Goal: Task Accomplishment & Management: Complete application form

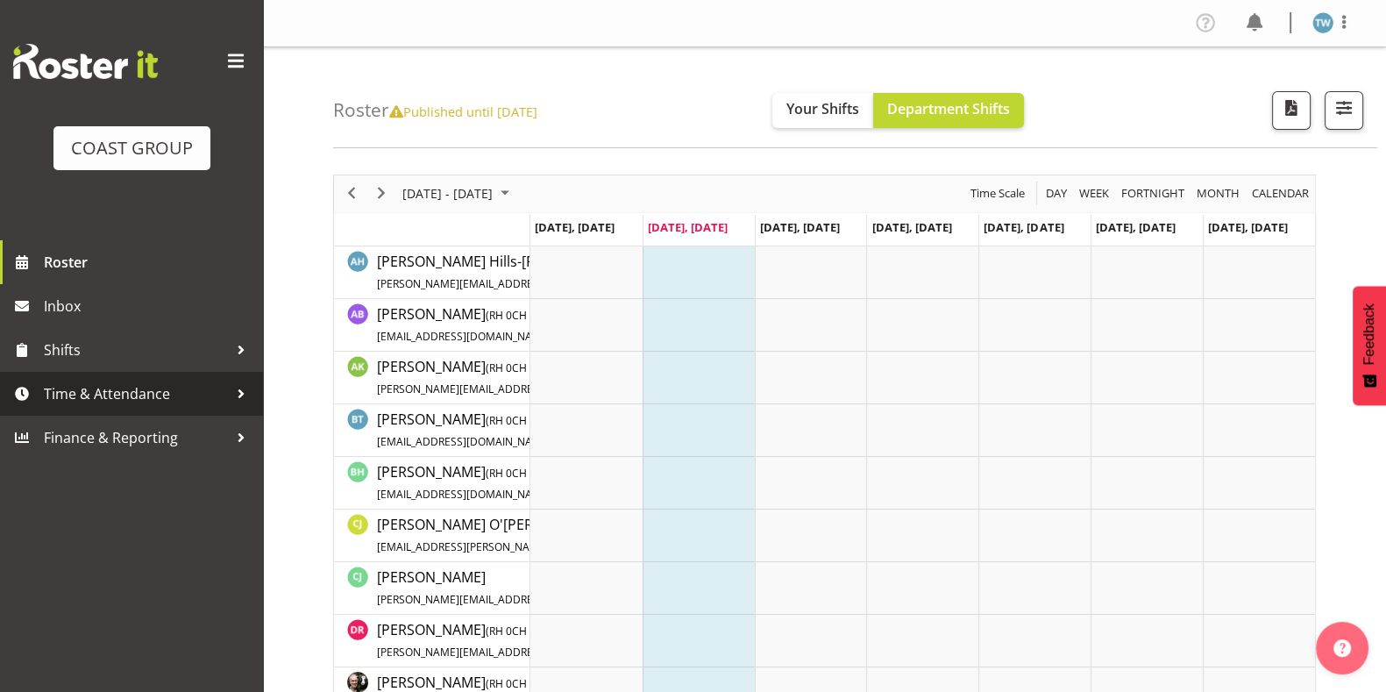
click at [106, 393] on span "Time & Attendance" at bounding box center [136, 393] width 184 height 26
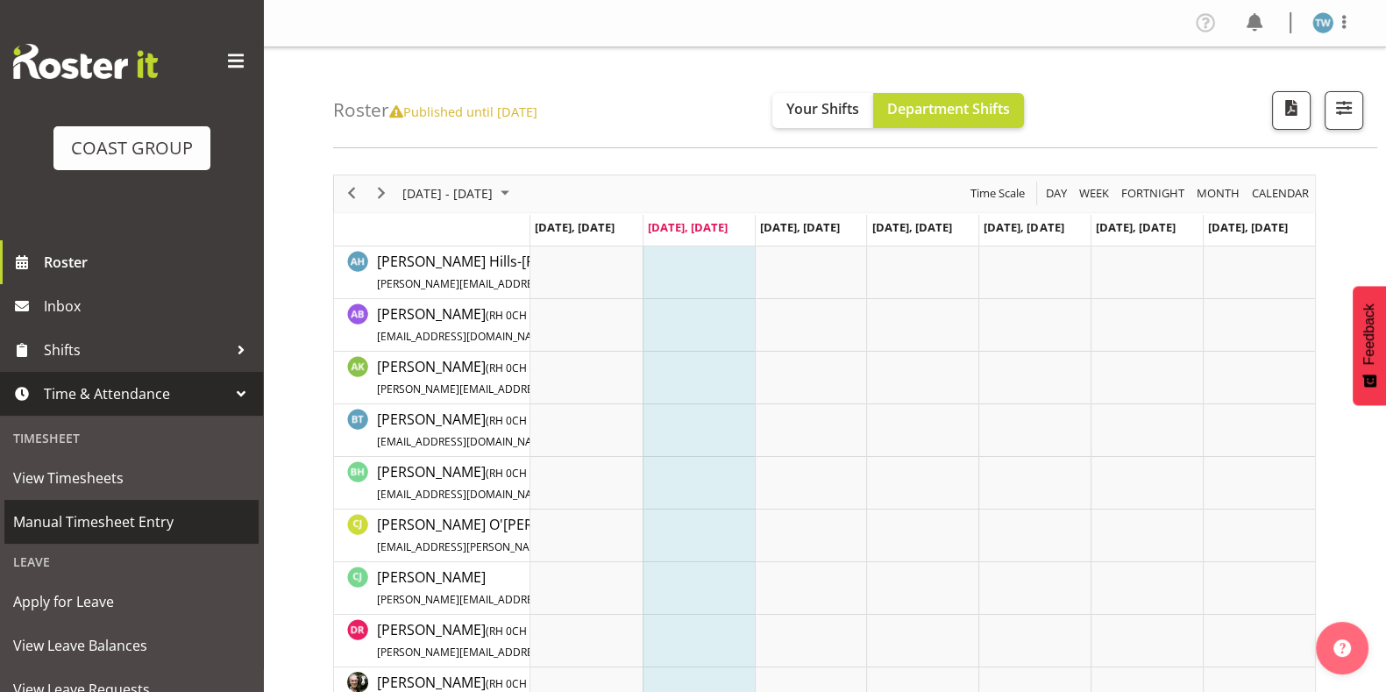
click at [110, 532] on span "Manual Timesheet Entry" at bounding box center [131, 521] width 237 height 26
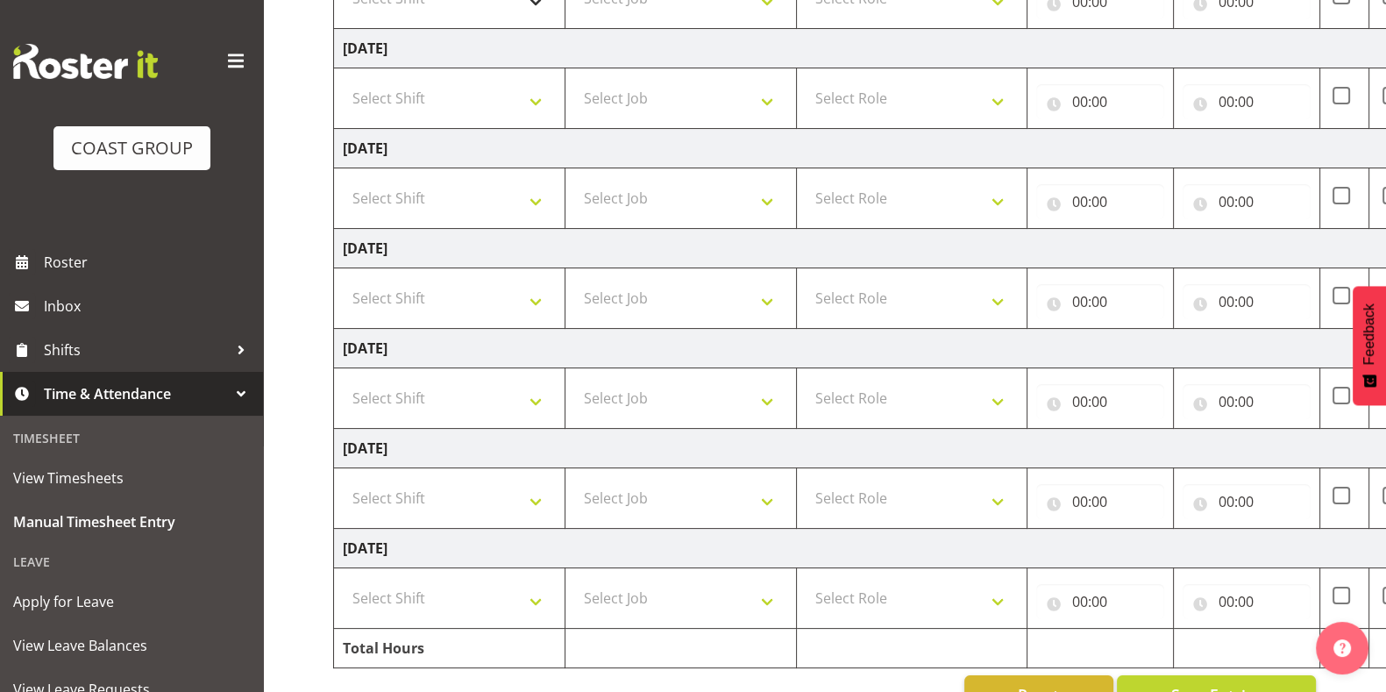
scroll to position [397, 0]
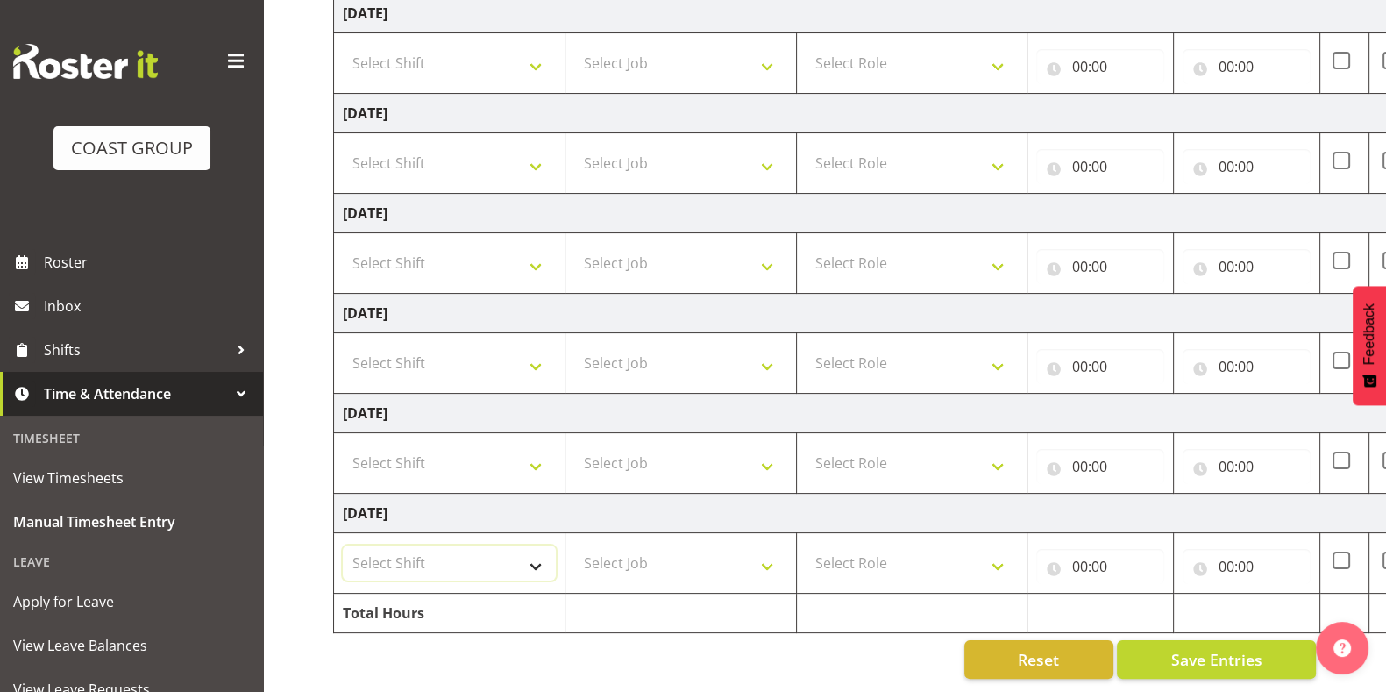
click at [517, 550] on select "Select Shift CHC SIGN ADMIN (LEAVE ALONE, DONT MAKE INACTIVE) DW CHC ARK WORK D…" at bounding box center [449, 562] width 213 height 35
select select "62215"
click at [343, 545] on select "Select Shift CHC SIGN ADMIN (LEAVE ALONE, DONT MAKE INACTIVE) DW CHC ARK WORK D…" at bounding box center [449, 562] width 213 height 35
click at [859, 550] on select "Select Role ACCOUNT MANAGER [PERSON_NAME]" at bounding box center [912, 562] width 213 height 35
select select "216"
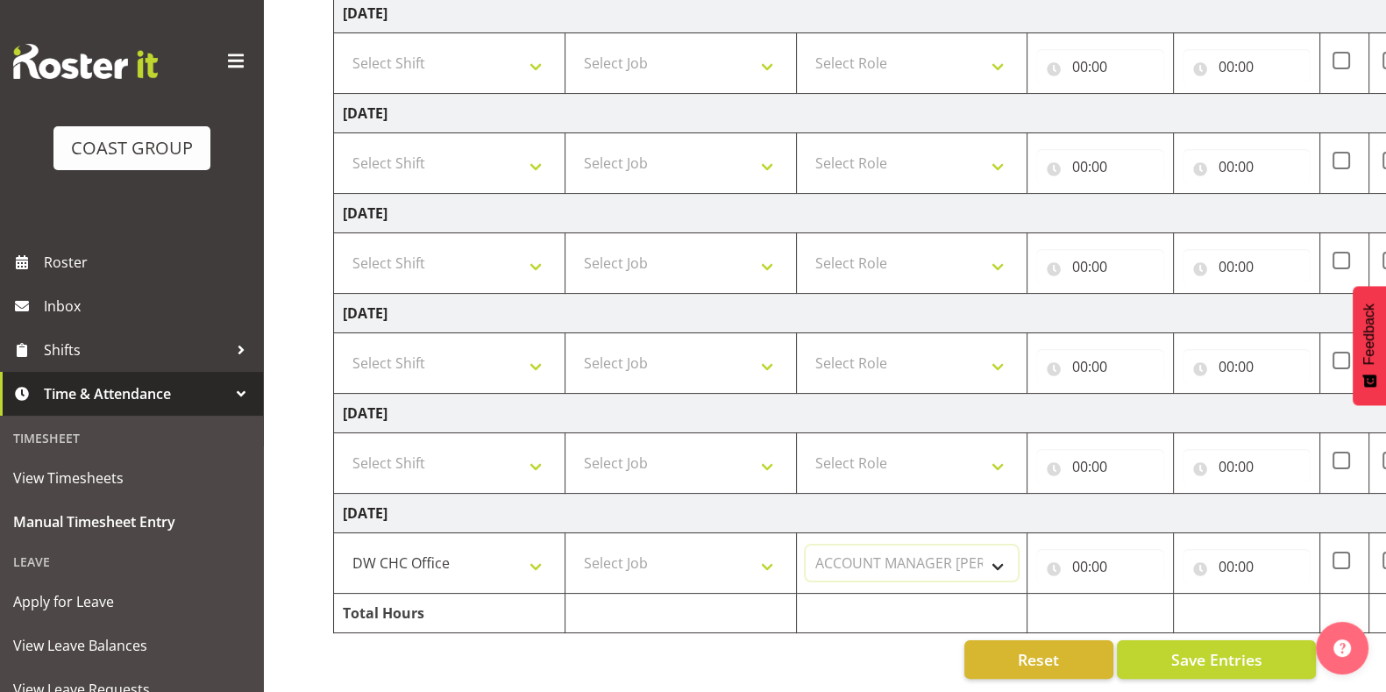
click at [806, 545] on select "Select Role ACCOUNT MANAGER [PERSON_NAME]" at bounding box center [912, 562] width 213 height 35
click at [1099, 550] on input "00:00" at bounding box center [1100, 566] width 128 height 35
click at [1150, 594] on select "00 01 02 03 04 05 06 07 08 09 10 11 12 13 14 15 16 17 18 19 20 21 22 23" at bounding box center [1155, 611] width 39 height 35
select select "7"
click at [1136, 594] on select "00 01 02 03 04 05 06 07 08 09 10 11 12 13 14 15 16 17 18 19 20 21 22 23" at bounding box center [1155, 611] width 39 height 35
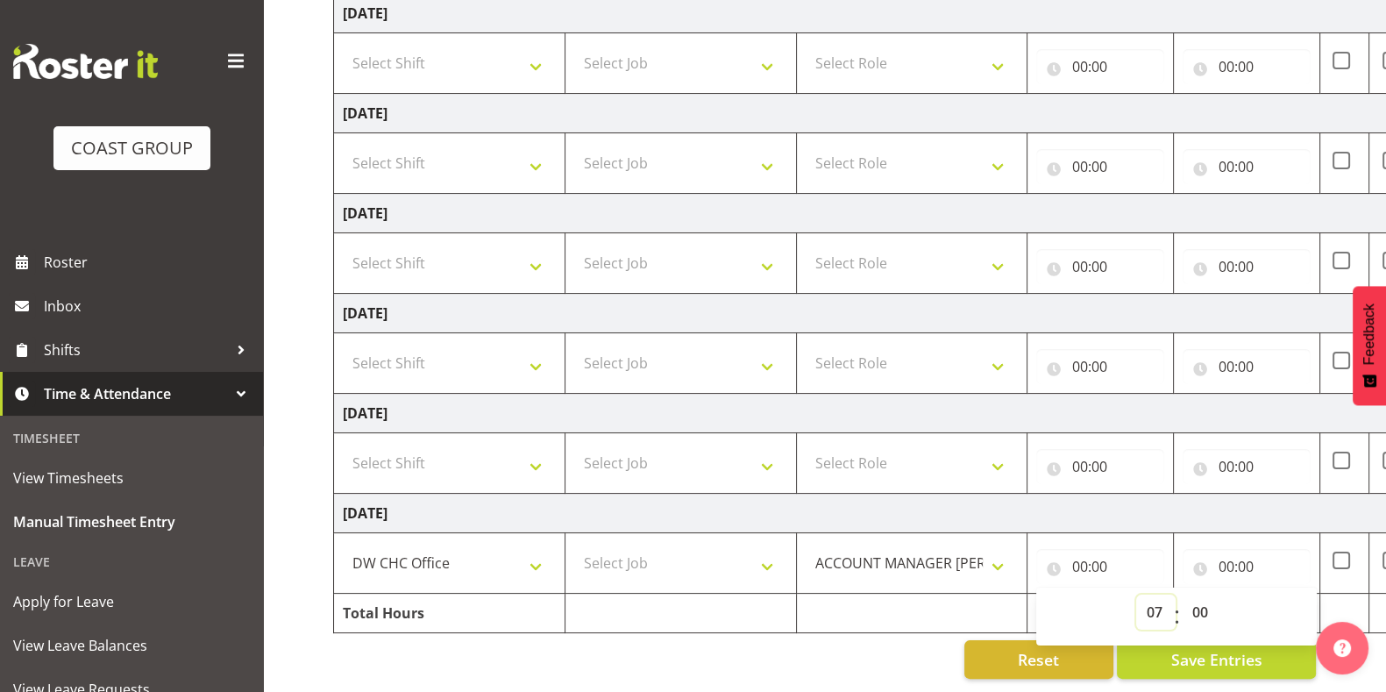
type input "07:00"
click at [1205, 602] on select "00 01 02 03 04 05 06 07 08 09 10 11 12 13 14 15 16 17 18 19 20 21 22 23 24 25 2…" at bounding box center [1201, 611] width 39 height 35
select select "30"
click at [1182, 594] on select "00 01 02 03 04 05 06 07 08 09 10 11 12 13 14 15 16 17 18 19 20 21 22 23 24 25 2…" at bounding box center [1201, 611] width 39 height 35
type input "07:30"
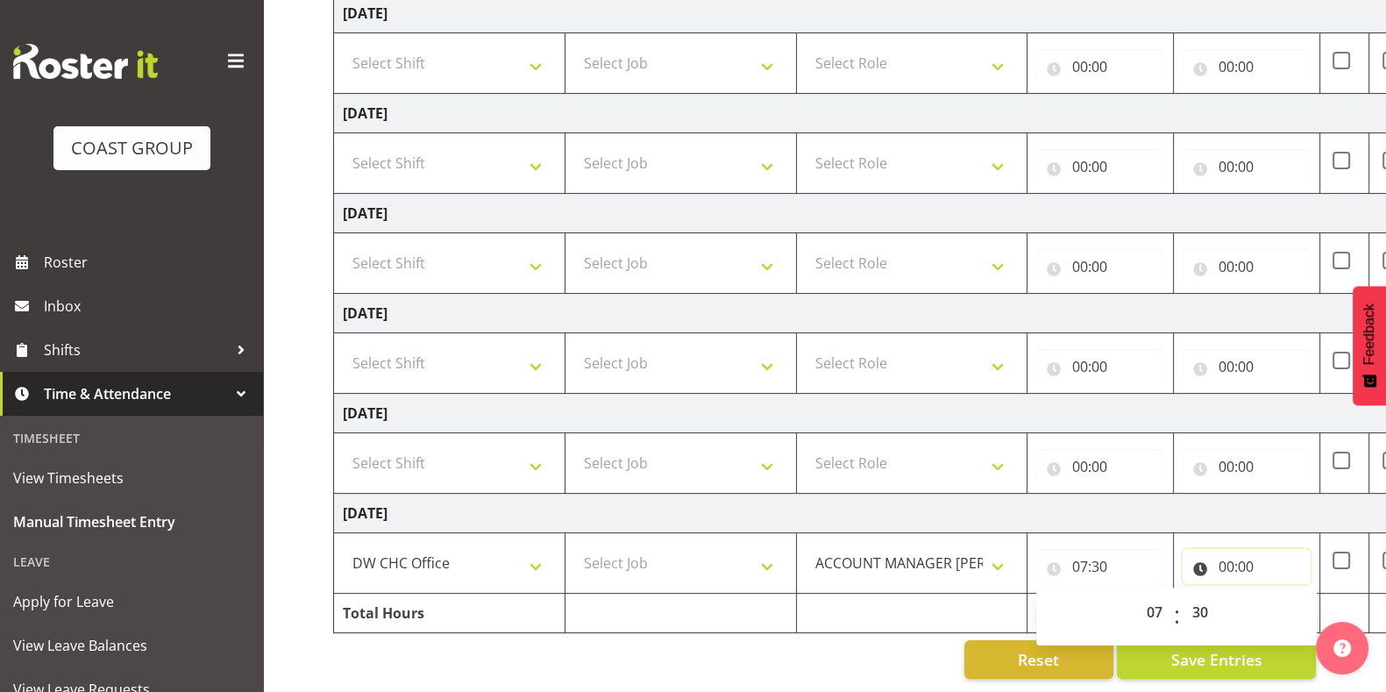
click at [1247, 549] on input "00:00" at bounding box center [1247, 566] width 128 height 35
click at [1302, 594] on select "00 01 02 03 04 05 06 07 08 09 10 11 12 13 14 15 16 17 18 19 20 21 22 23" at bounding box center [1302, 611] width 39 height 35
select select "16"
click at [1283, 594] on select "00 01 02 03 04 05 06 07 08 09 10 11 12 13 14 15 16 17 18 19 20 21 22 23" at bounding box center [1302, 611] width 39 height 35
type input "16:00"
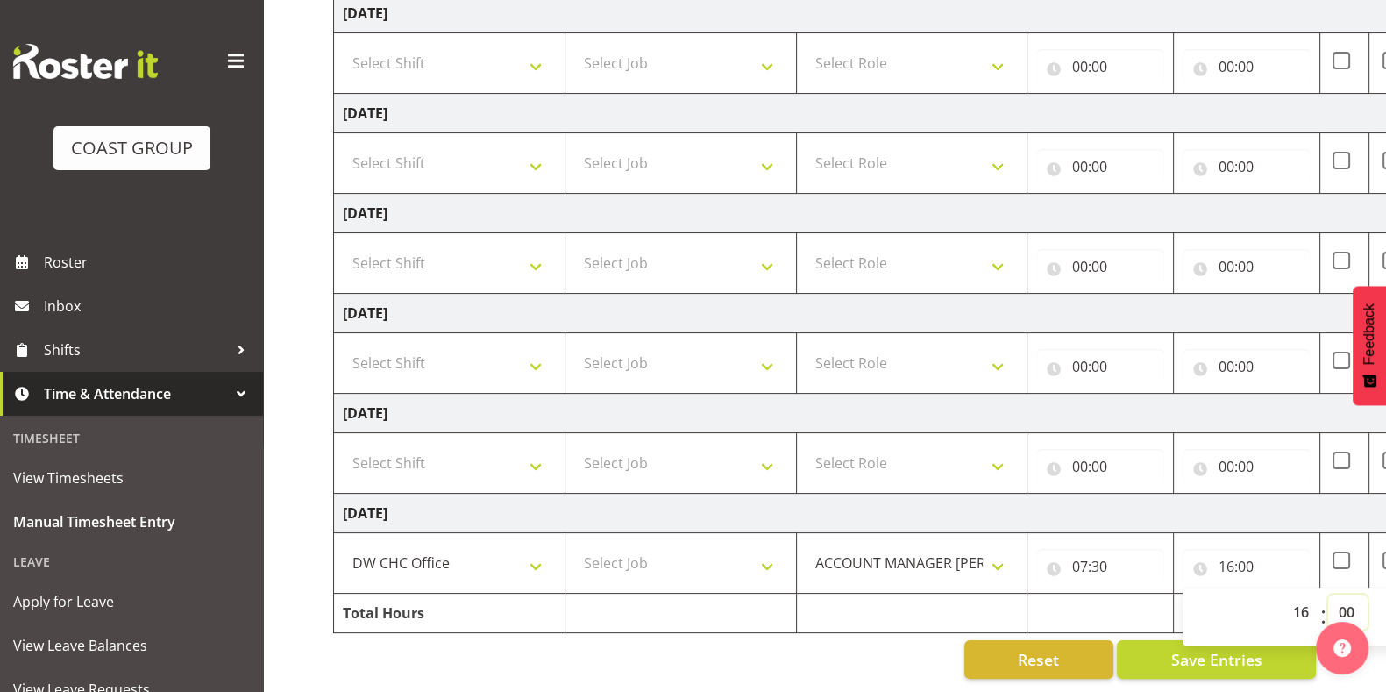
click at [1343, 600] on select "00 01 02 03 04 05 06 07 08 09 10 11 12 13 14 15 16 17 18 19 20 21 22 23 24 25 2…" at bounding box center [1347, 611] width 39 height 35
select select "30"
click at [1328, 594] on select "00 01 02 03 04 05 06 07 08 09 10 11 12 13 14 15 16 17 18 19 20 21 22 23 24 25 2…" at bounding box center [1347, 611] width 39 height 35
type input "16:30"
click at [1070, 449] on input "00:00" at bounding box center [1100, 466] width 128 height 35
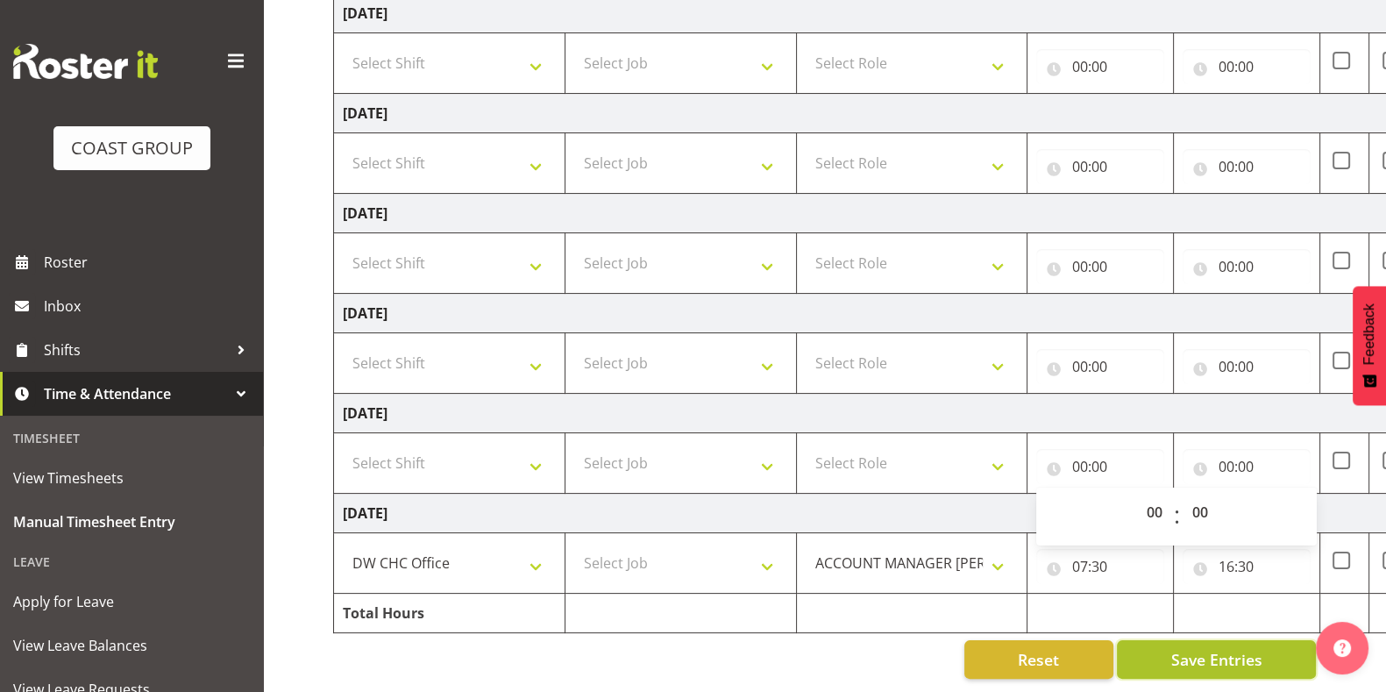
click at [1222, 648] on span "Save Entries" at bounding box center [1215, 659] width 91 height 23
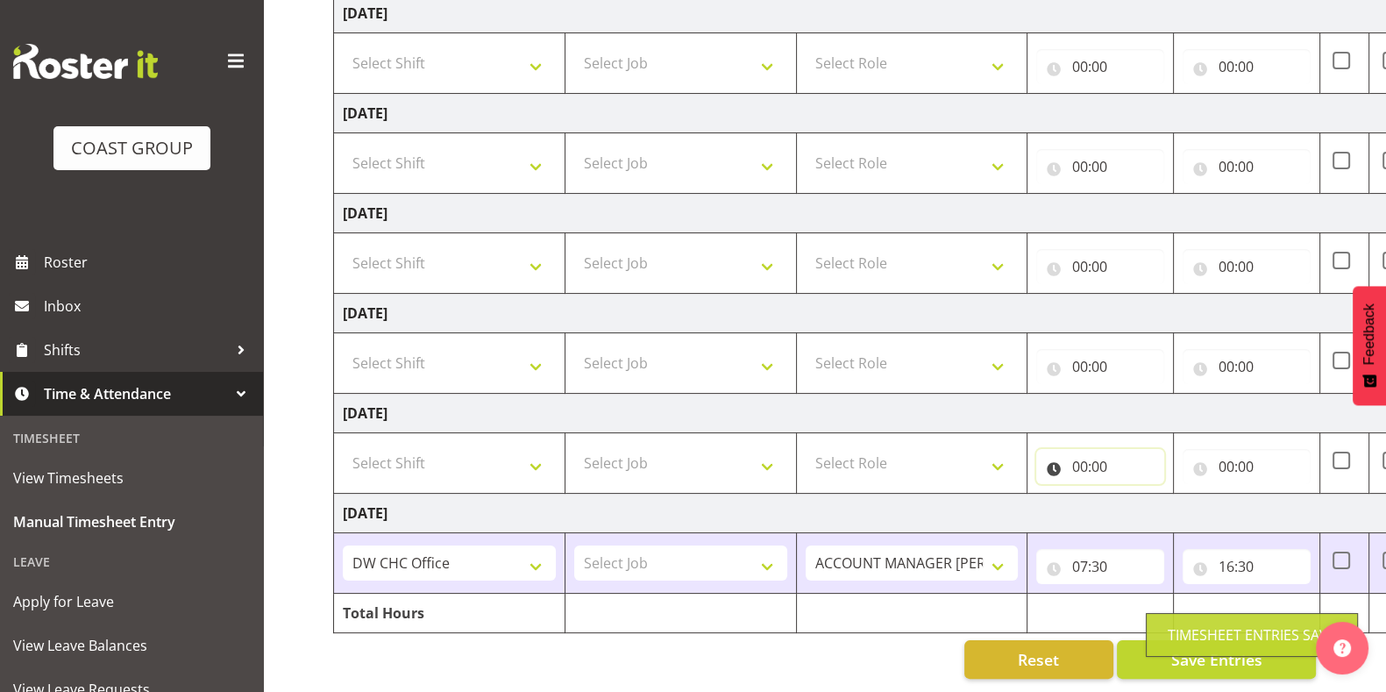
click at [1078, 449] on input "00:00" at bounding box center [1100, 466] width 128 height 35
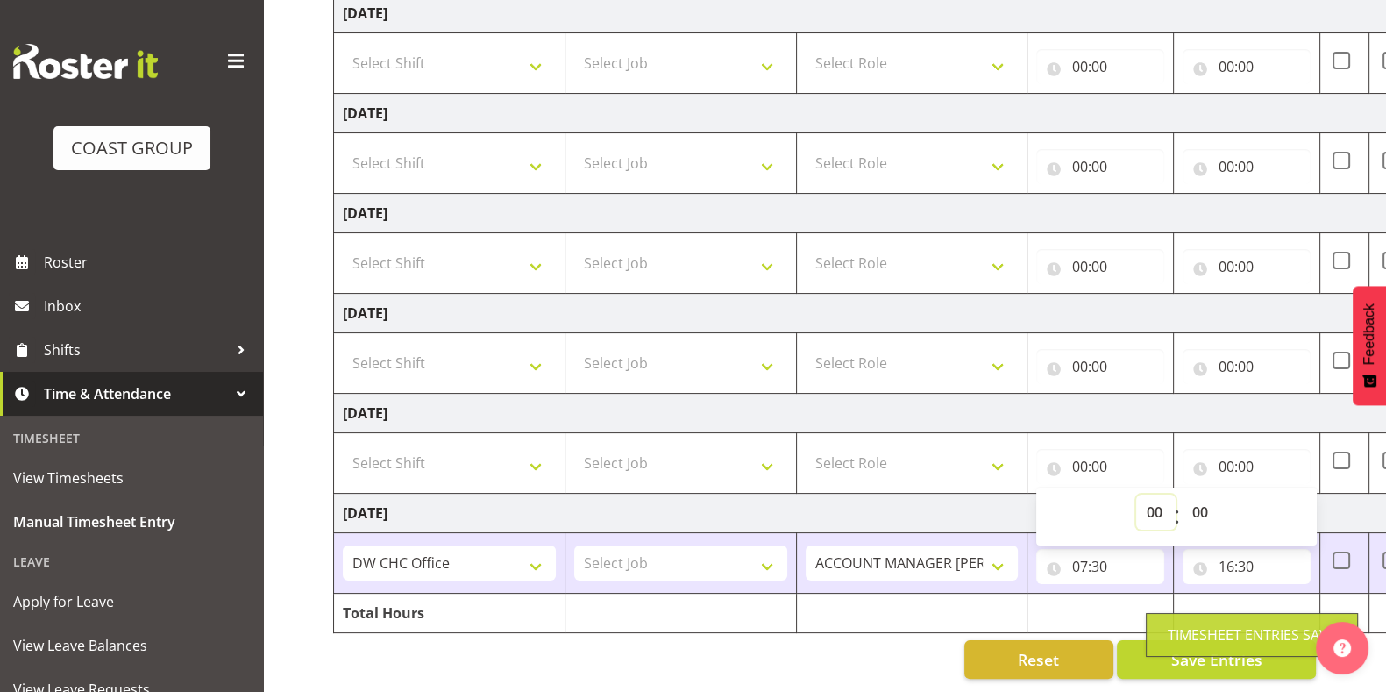
click at [1156, 494] on select "00 01 02 03 04 05 06 07 08 09 10 11 12 13 14 15 16 17 18 19 20 21 22 23" at bounding box center [1155, 511] width 39 height 35
select select "7"
click at [1136, 494] on select "00 01 02 03 04 05 06 07 08 09 10 11 12 13 14 15 16 17 18 19 20 21 22 23" at bounding box center [1155, 511] width 39 height 35
type input "07:00"
click at [1198, 494] on select "00 01 02 03 04 05 06 07 08 09 10 11 12 13 14 15 16 17 18 19 20 21 22 23 24 25 2…" at bounding box center [1201, 511] width 39 height 35
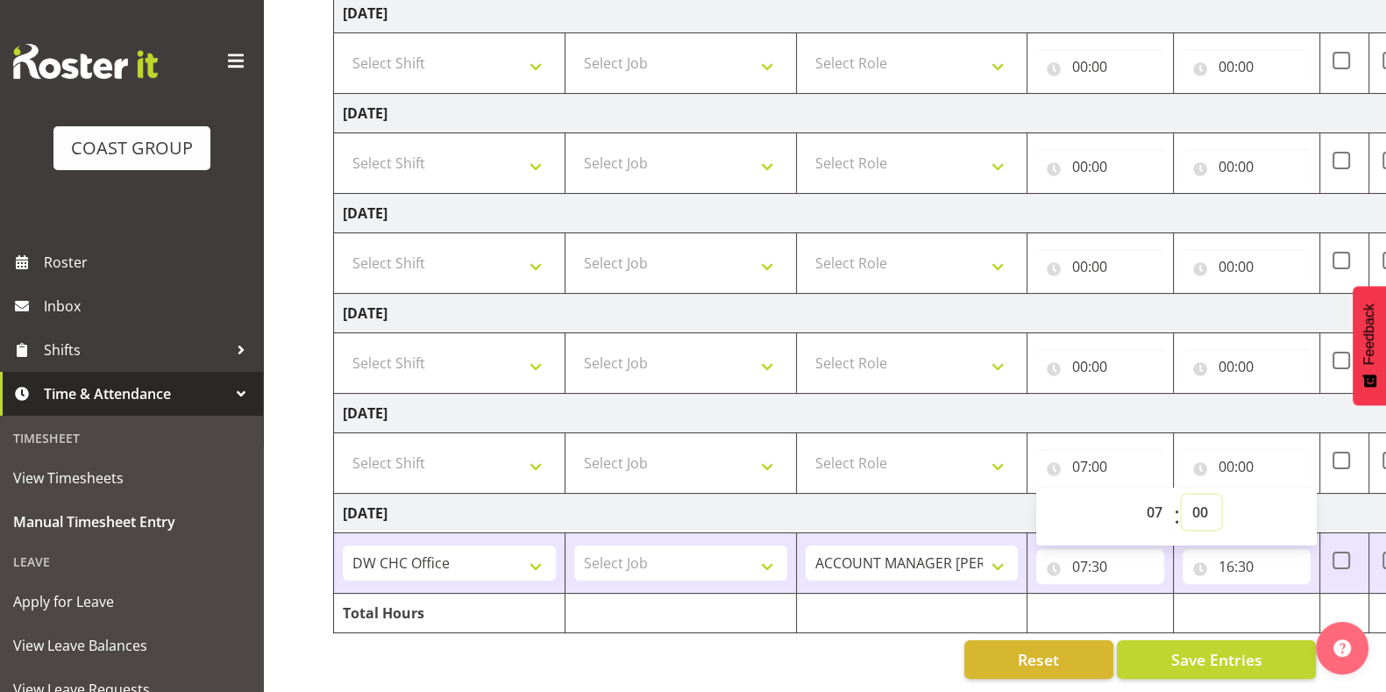
select select "7"
click at [1182, 494] on select "00 01 02 03 04 05 06 07 08 09 10 11 12 13 14 15 16 17 18 19 20 21 22 23 24 25 2…" at bounding box center [1201, 511] width 39 height 35
type input "07:07"
click at [1210, 494] on select "00 01 02 03 04 05 06 07 08 09 10 11 12 13 14 15 16 17 18 19 20 21 22 23 24 25 2…" at bounding box center [1201, 511] width 39 height 35
select select "30"
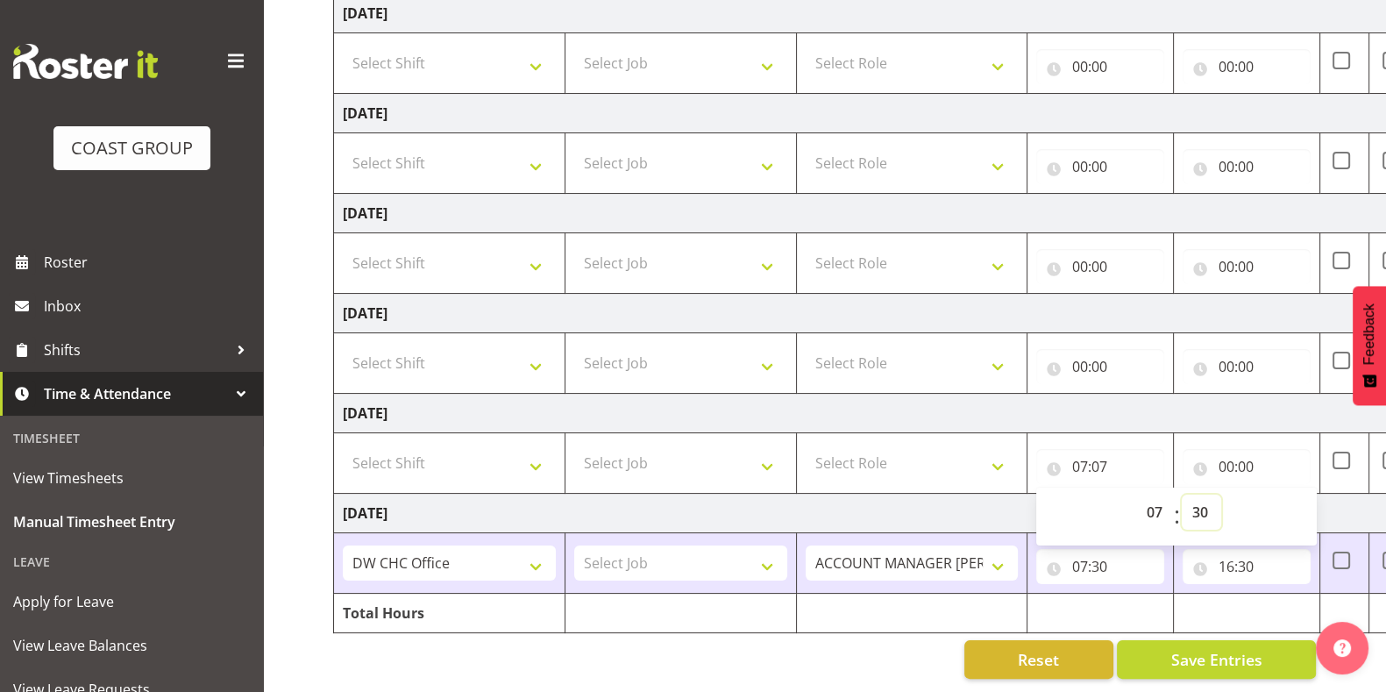
click at [1182, 494] on select "00 01 02 03 04 05 06 07 08 09 10 11 12 13 14 15 16 17 18 19 20 21 22 23 24 25 2…" at bounding box center [1201, 511] width 39 height 35
type input "07:30"
click at [1238, 449] on input "00:00" at bounding box center [1247, 466] width 128 height 35
click at [1297, 494] on select "00 01 02 03 04 05 06 07 08 09 10 11 12 13 14 15 16 17 18 19 20 21 22 23" at bounding box center [1302, 511] width 39 height 35
select select "16"
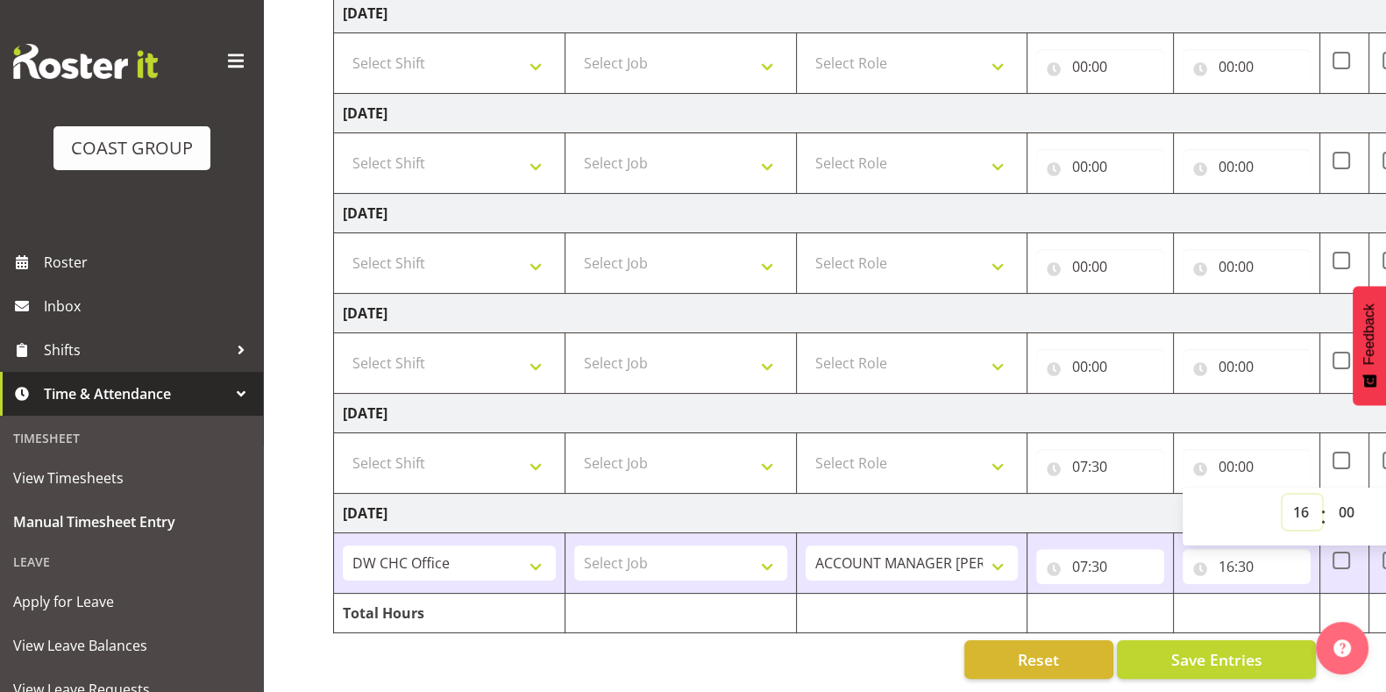
click at [1283, 494] on select "00 01 02 03 04 05 06 07 08 09 10 11 12 13 14 15 16 17 18 19 20 21 22 23" at bounding box center [1302, 511] width 39 height 35
type input "16:00"
click at [1347, 501] on select "00 01 02 03 04 05 06 07 08 09 10 11 12 13 14 15 16 17 18 19 20 21 22 23 24 25 2…" at bounding box center [1347, 511] width 39 height 35
select select "30"
click at [1328, 494] on select "00 01 02 03 04 05 06 07 08 09 10 11 12 13 14 15 16 17 18 19 20 21 22 23 24 25 2…" at bounding box center [1347, 511] width 39 height 35
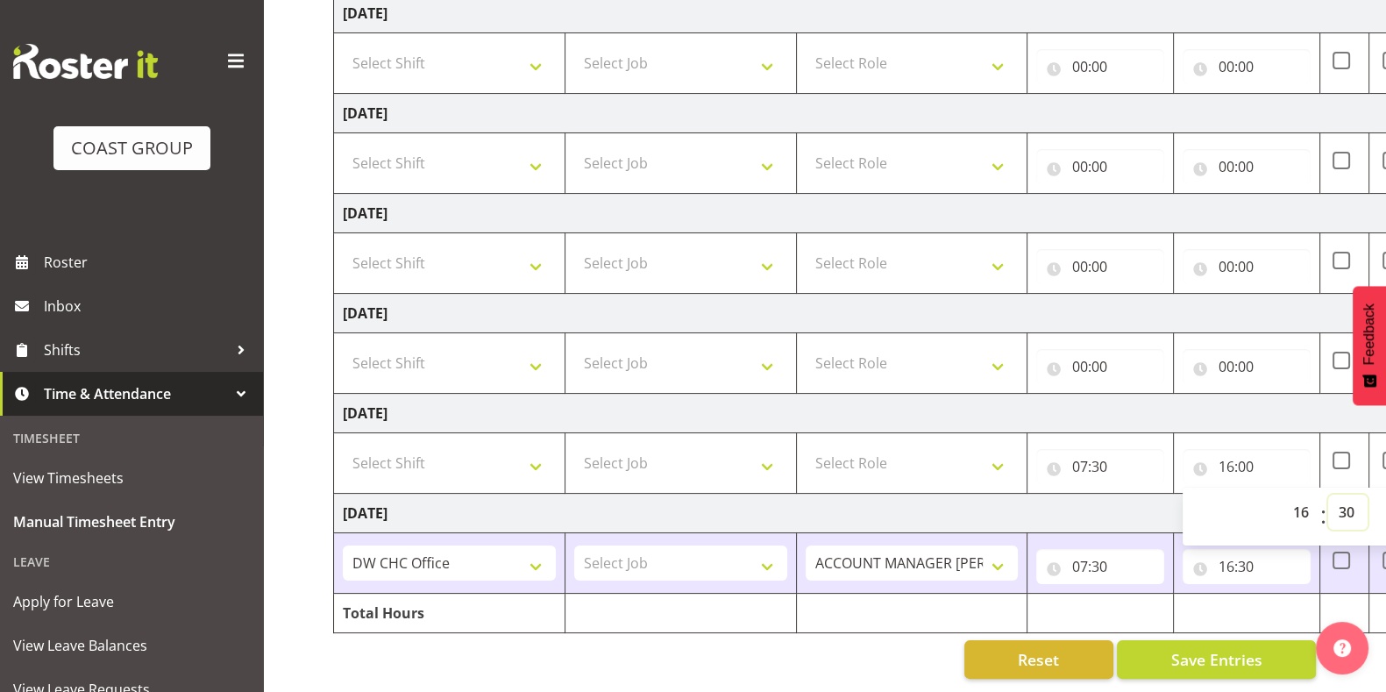
type input "16:30"
click at [428, 445] on select "Select Shift CHC SIGN ADMIN (LEAVE ALONE, DONT MAKE INACTIVE) DW CHC ARK WORK D…" at bounding box center [449, 462] width 213 height 35
click at [343, 445] on select "Select Shift CHC SIGN ADMIN (LEAVE ALONE, DONT MAKE INACTIVE) DW CHC ARK WORK D…" at bounding box center [449, 462] width 213 height 35
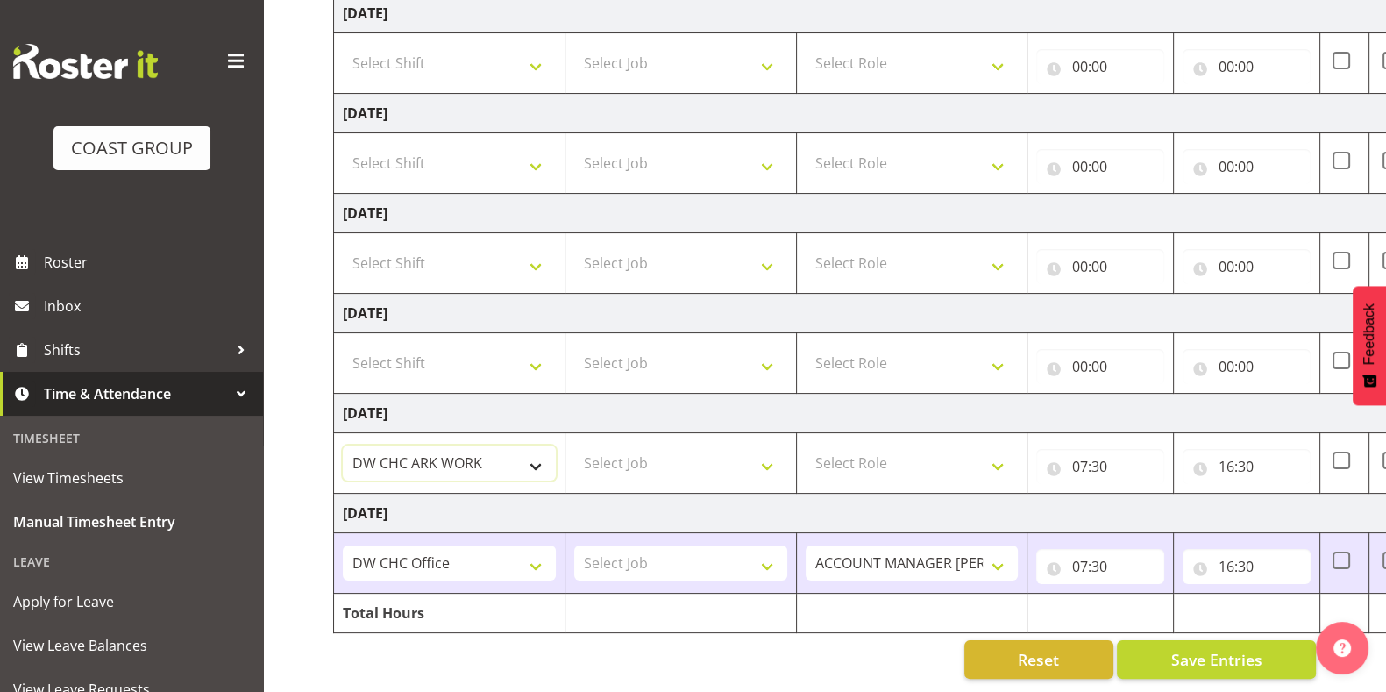
click at [447, 445] on select "CHC SIGN ADMIN (LEAVE ALONE, DONT MAKE INACTIVE) DW CHC ARK WORK DW CHC Office …" at bounding box center [449, 462] width 213 height 35
select select "62215"
click at [343, 445] on select "CHC SIGN ADMIN (LEAVE ALONE, DONT MAKE INACTIVE) DW CHC ARK WORK DW CHC Office …" at bounding box center [449, 462] width 213 height 35
click at [915, 445] on select "Select Role ACCOUNT MANAGER [PERSON_NAME]" at bounding box center [912, 462] width 213 height 35
select select "216"
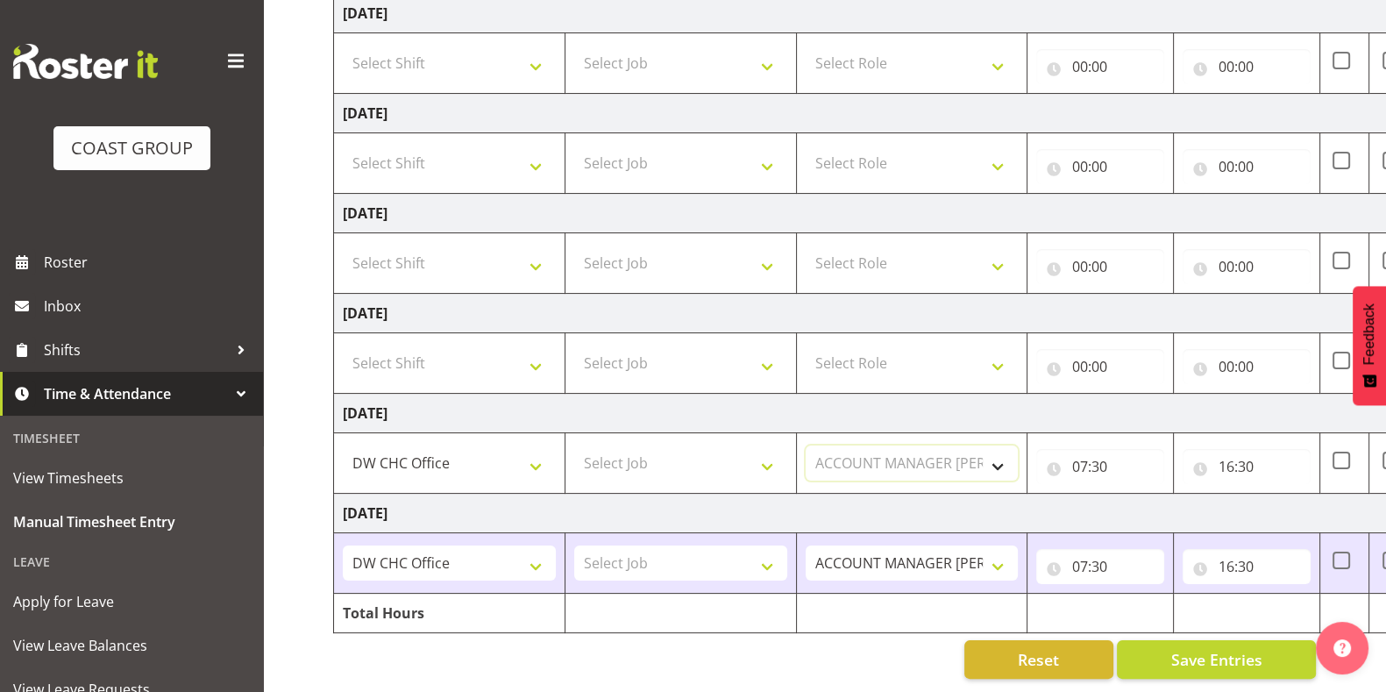
click at [806, 445] on select "Select Role ACCOUNT MANAGER [PERSON_NAME]" at bounding box center [912, 462] width 213 height 35
click at [1240, 648] on span "Save Entries" at bounding box center [1215, 659] width 91 height 23
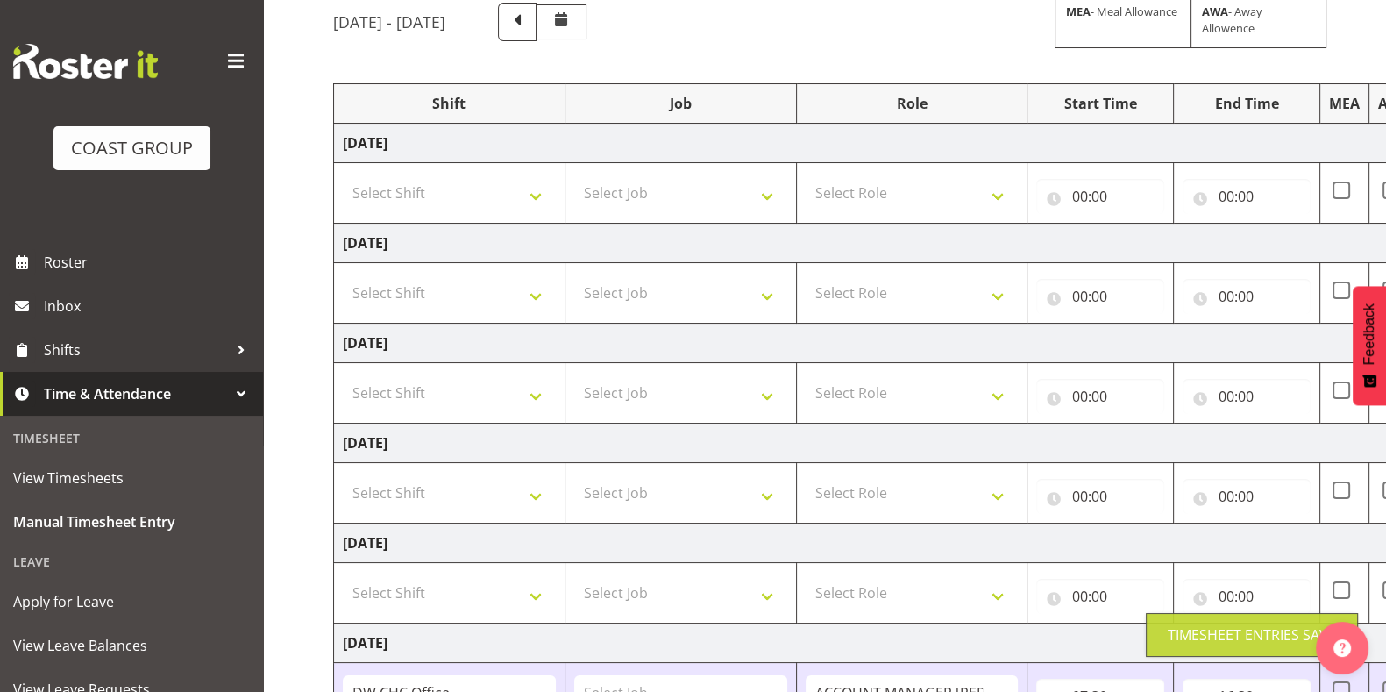
scroll to position [0, 0]
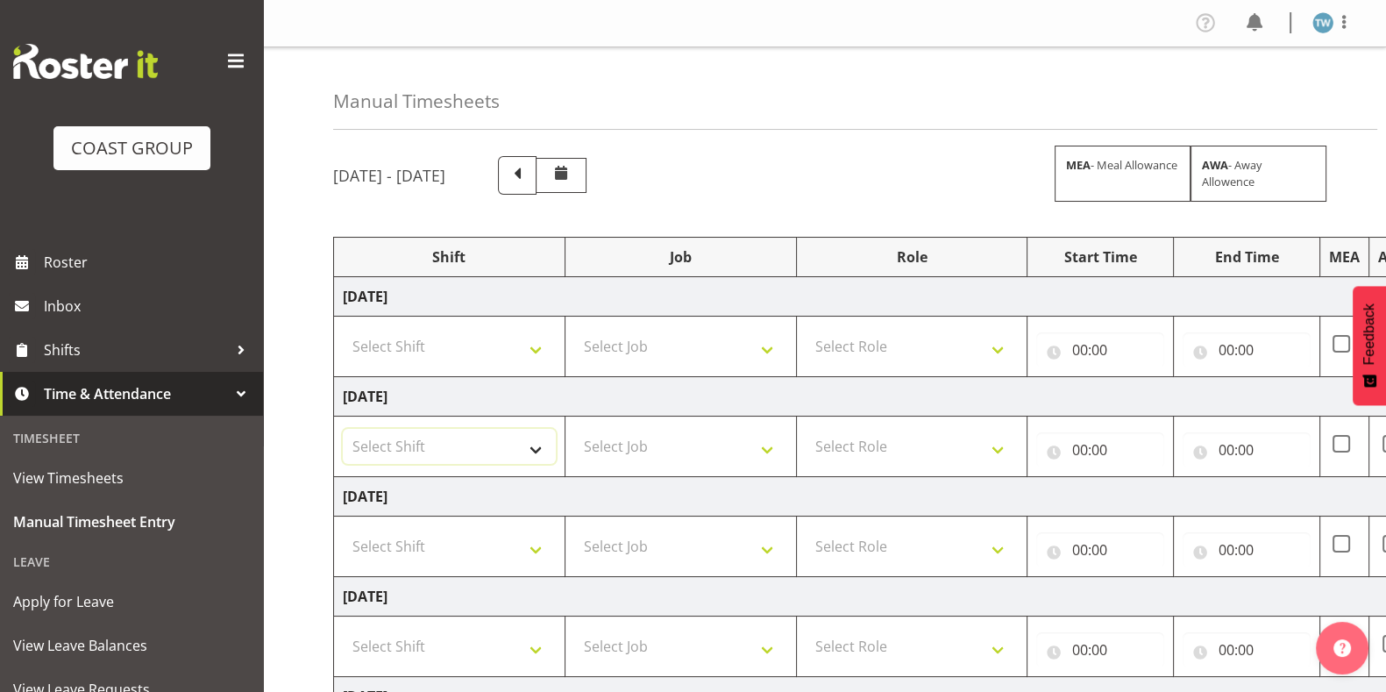
click at [491, 438] on select "Select Shift CHC SIGN ADMIN (LEAVE ALONE, DONT MAKE INACTIVE) DW CHC ARK WORK D…" at bounding box center [449, 446] width 213 height 35
select select "62215"
click at [343, 429] on select "Select Shift CHC SIGN ADMIN (LEAVE ALONE, DONT MAKE INACTIVE) DW CHC ARK WORK D…" at bounding box center [449, 446] width 213 height 35
click at [930, 443] on select "Select Role ACCOUNT MANAGER [PERSON_NAME]" at bounding box center [912, 446] width 213 height 35
select select "216"
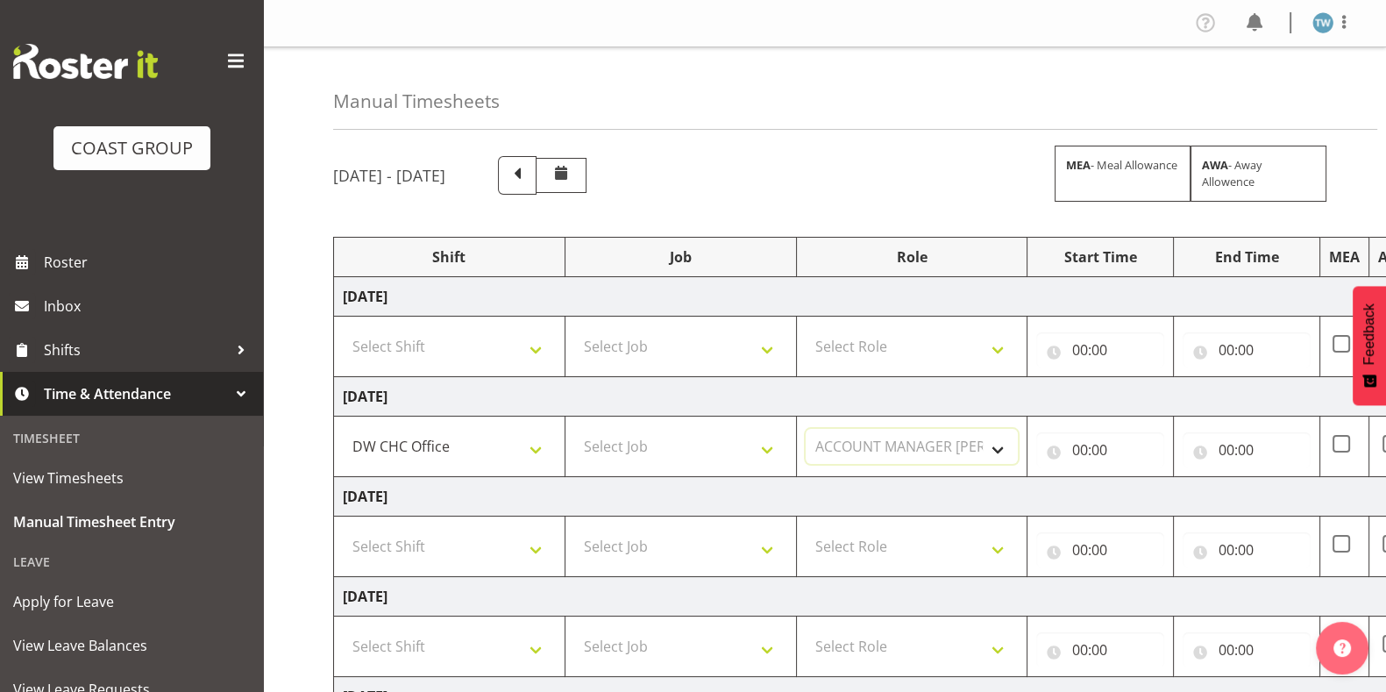
click at [806, 429] on select "Select Role ACCOUNT MANAGER [PERSON_NAME]" at bounding box center [912, 446] width 213 height 35
click at [910, 477] on td "[DATE]" at bounding box center [947, 496] width 1226 height 39
click at [1089, 445] on input "00:00" at bounding box center [1100, 449] width 128 height 35
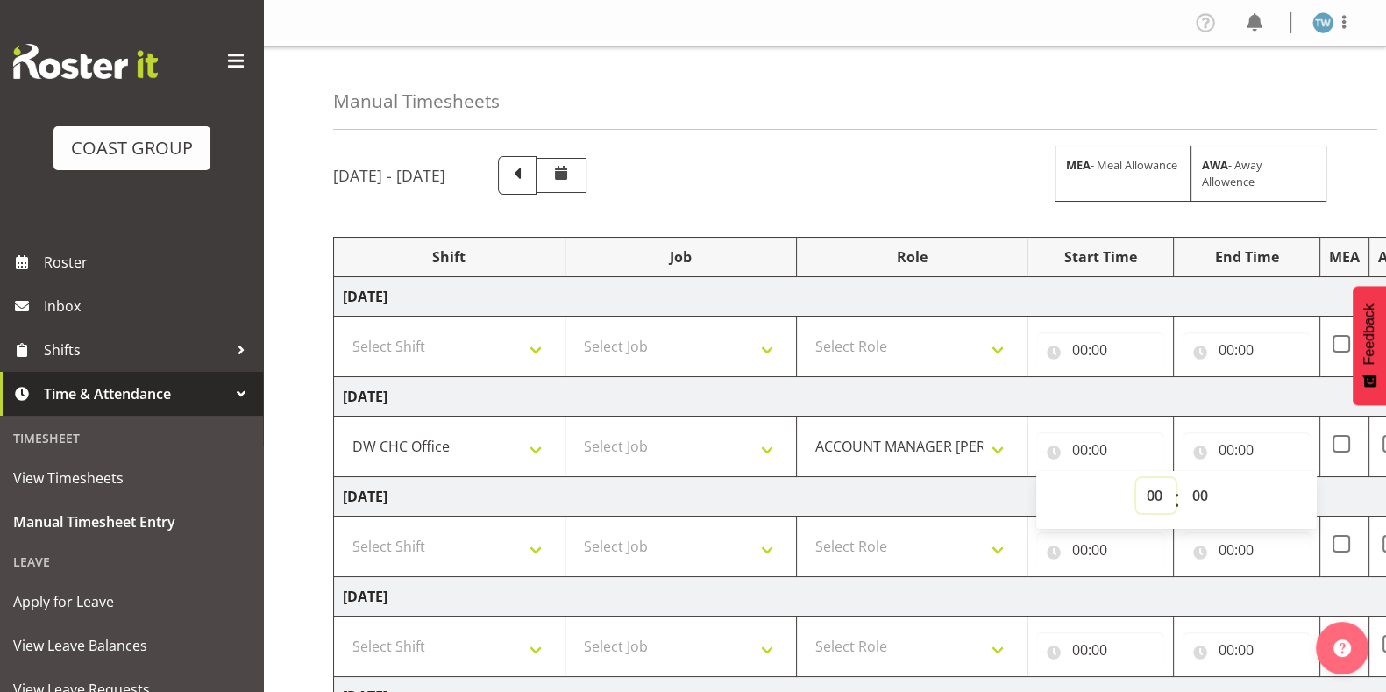
click at [1151, 492] on select "00 01 02 03 04 05 06 07 08 09 10 11 12 13 14 15 16 17 18 19 20 21 22 23" at bounding box center [1155, 495] width 39 height 35
select select "16"
click at [1136, 478] on select "00 01 02 03 04 05 06 07 08 09 10 11 12 13 14 15 16 17 18 19 20 21 22 23" at bounding box center [1155, 495] width 39 height 35
type input "16:00"
click at [1157, 493] on select "00 01 02 03 04 05 06 07 08 09 10 11 12 13 14 15 16 17 18 19 20 21 22 23" at bounding box center [1155, 495] width 39 height 35
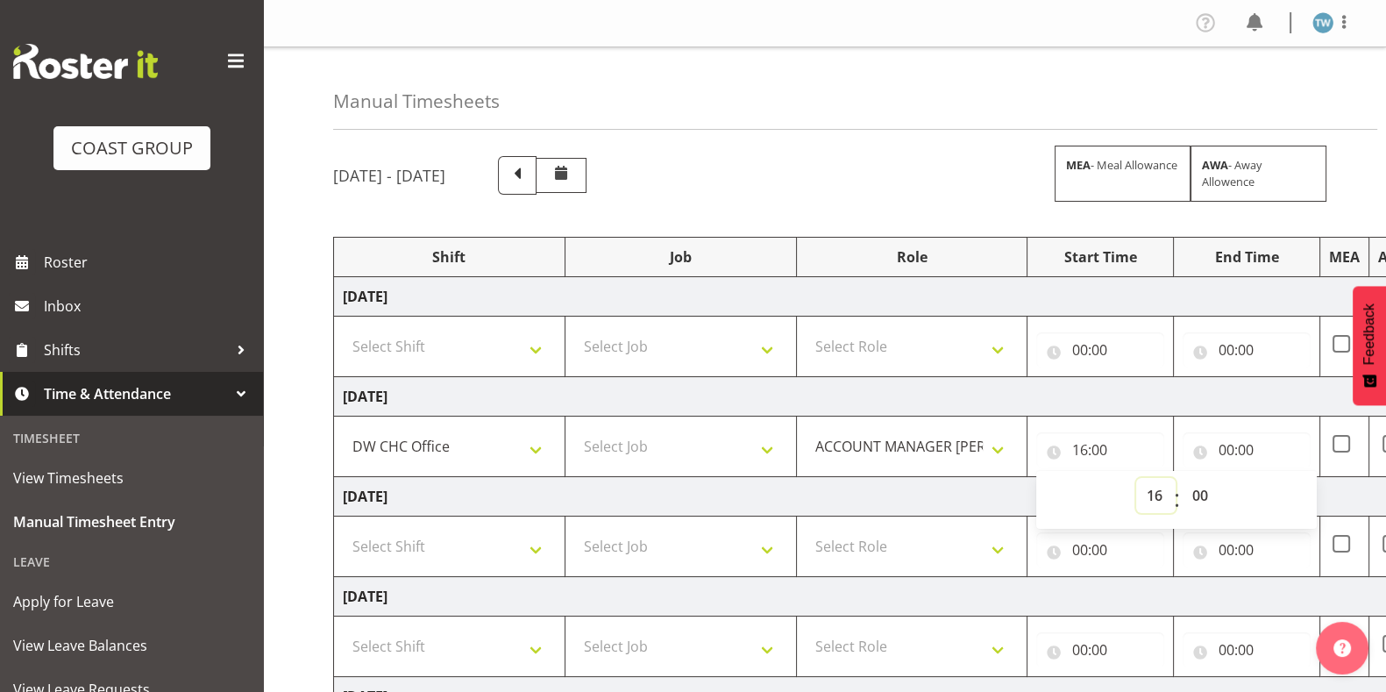
select select "7"
click at [1136, 478] on select "00 01 02 03 04 05 06 07 08 09 10 11 12 13 14 15 16 17 18 19 20 21 22 23" at bounding box center [1155, 495] width 39 height 35
type input "07:00"
click at [1201, 494] on select "00 01 02 03 04 05 06 07 08 09 10 11 12 13 14 15 16 17 18 19 20 21 22 23 24 25 2…" at bounding box center [1201, 495] width 39 height 35
select select "30"
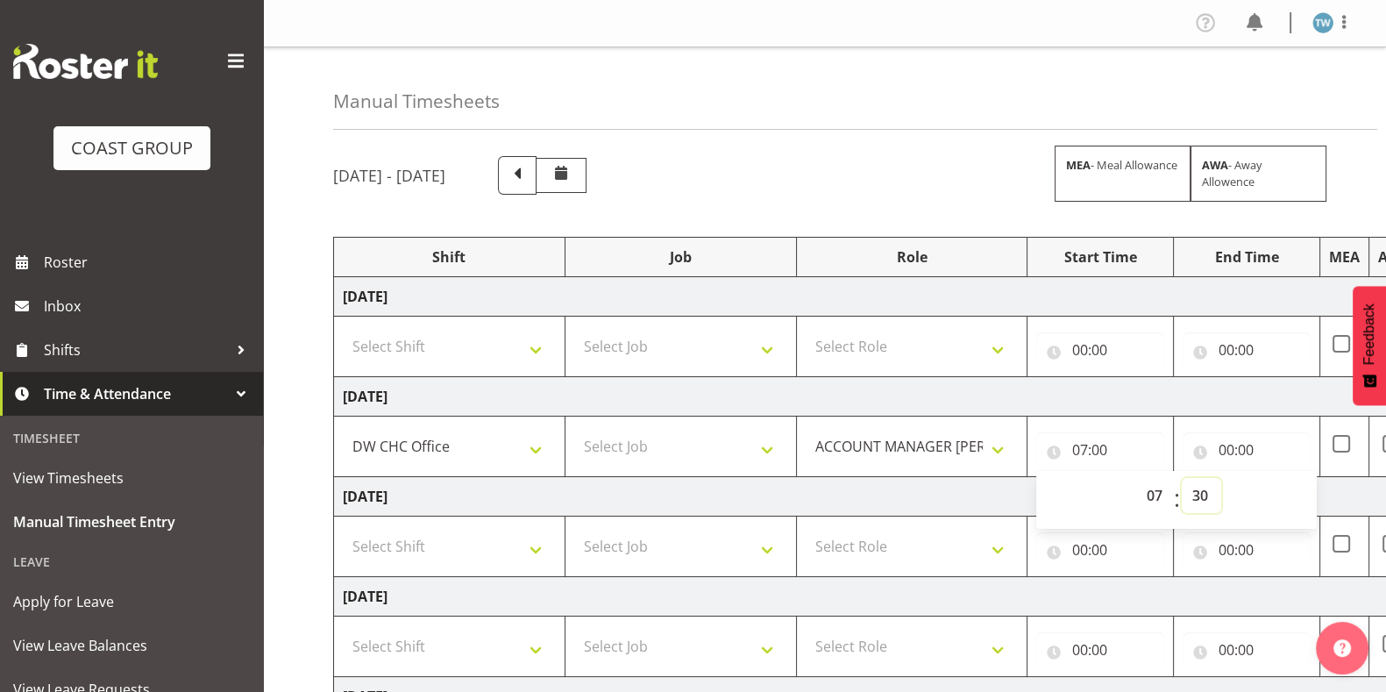
click at [1182, 478] on select "00 01 02 03 04 05 06 07 08 09 10 11 12 13 14 15 16 17 18 19 20 21 22 23 24 25 2…" at bounding box center [1201, 495] width 39 height 35
type input "07:30"
click at [1228, 449] on input "00:00" at bounding box center [1247, 449] width 128 height 35
click at [1294, 490] on select "00 01 02 03 04 05 06 07 08 09 10 11 12 13 14 15 16 17 18 19 20 21 22 23" at bounding box center [1302, 495] width 39 height 35
select select "16"
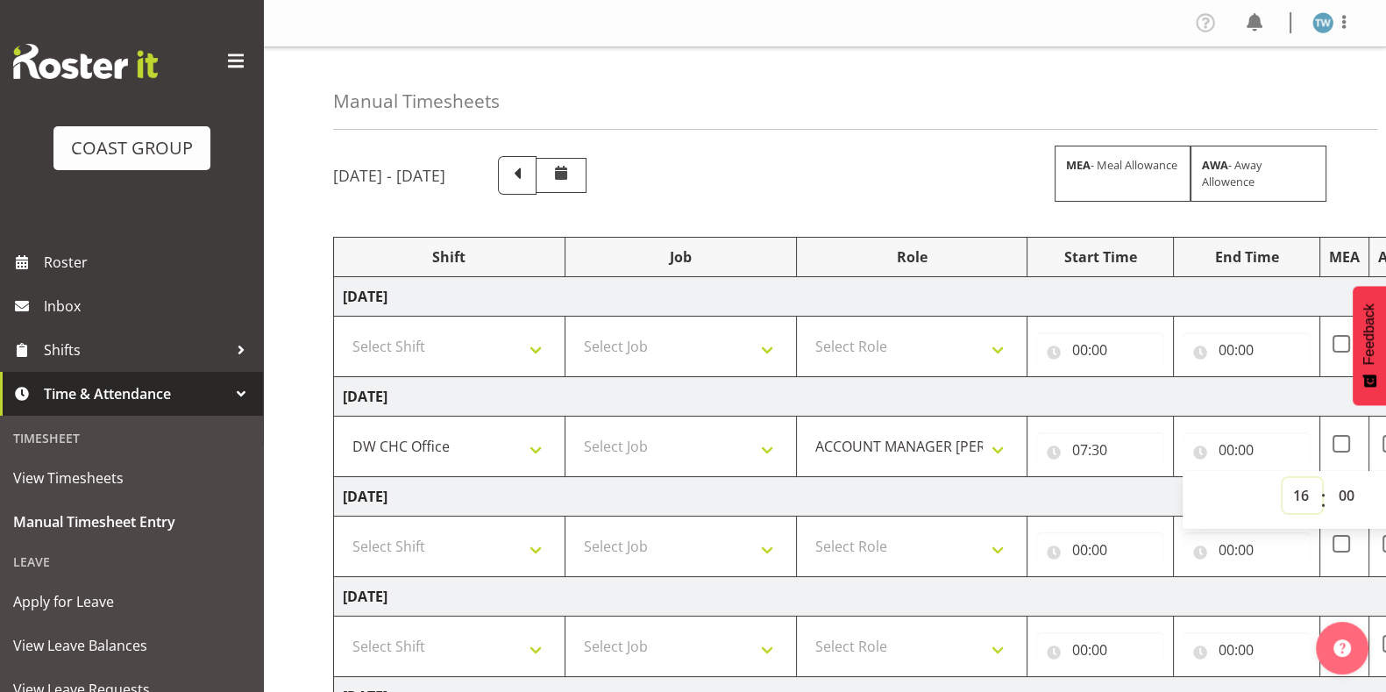
click at [1283, 478] on select "00 01 02 03 04 05 06 07 08 09 10 11 12 13 14 15 16 17 18 19 20 21 22 23" at bounding box center [1302, 495] width 39 height 35
type input "16:00"
click at [1343, 491] on select "00 01 02 03 04 05 06 07 08 09 10 11 12 13 14 15 16 17 18 19 20 21 22 23 24 25 2…" at bounding box center [1347, 495] width 39 height 35
select select "45"
click at [1328, 478] on select "00 01 02 03 04 05 06 07 08 09 10 11 12 13 14 15 16 17 18 19 20 21 22 23 24 25 2…" at bounding box center [1347, 495] width 39 height 35
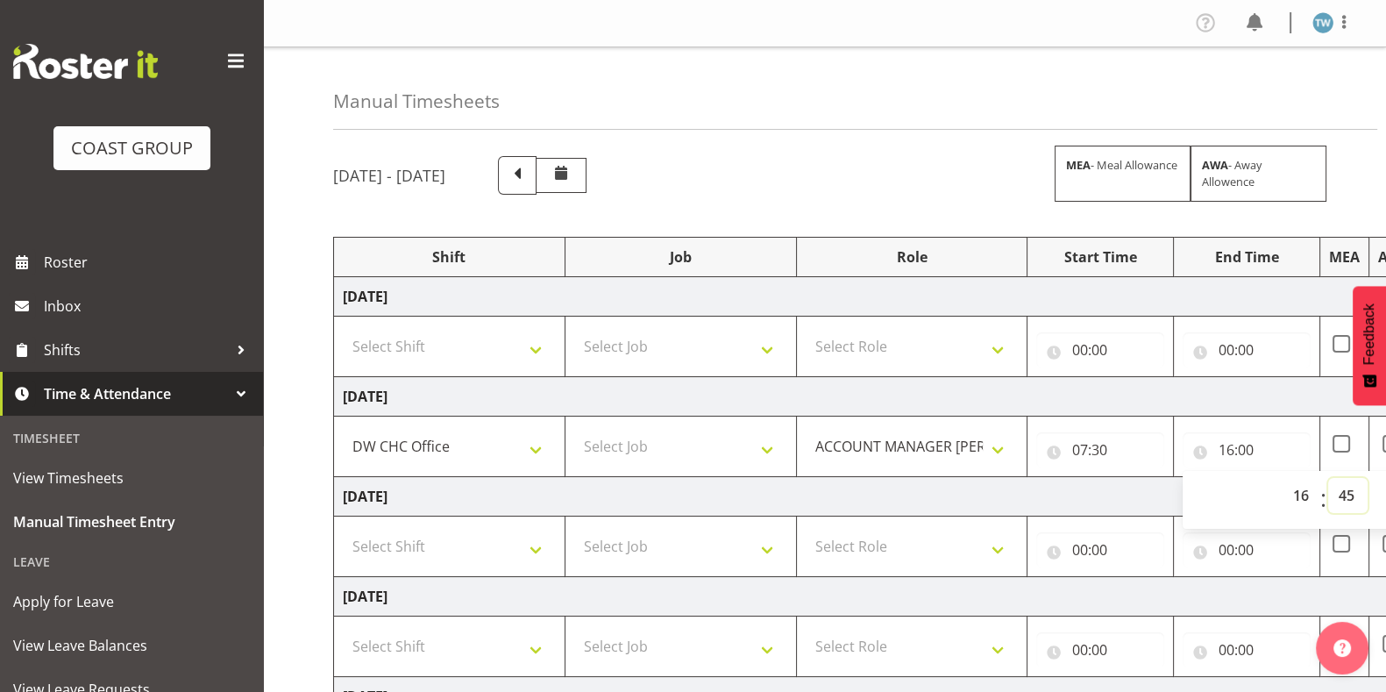
type input "16:45"
click at [1255, 391] on td "[DATE]" at bounding box center [947, 396] width 1226 height 39
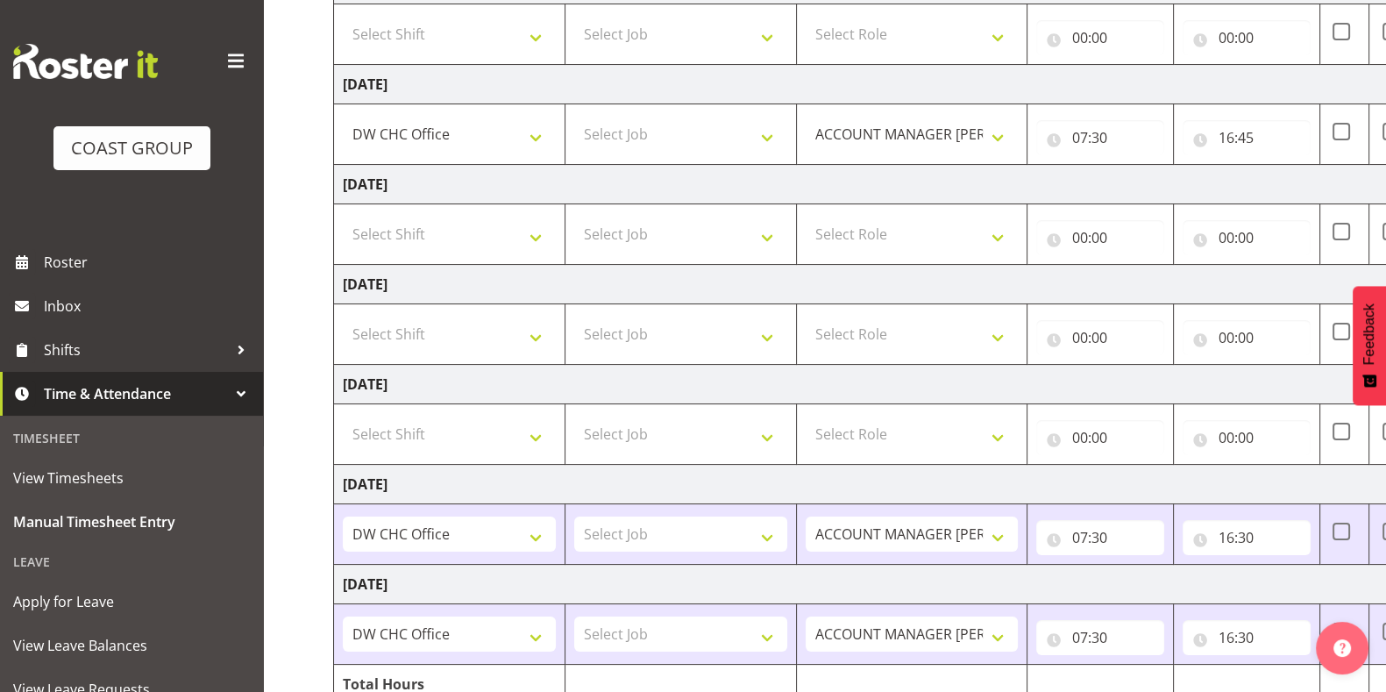
scroll to position [397, 0]
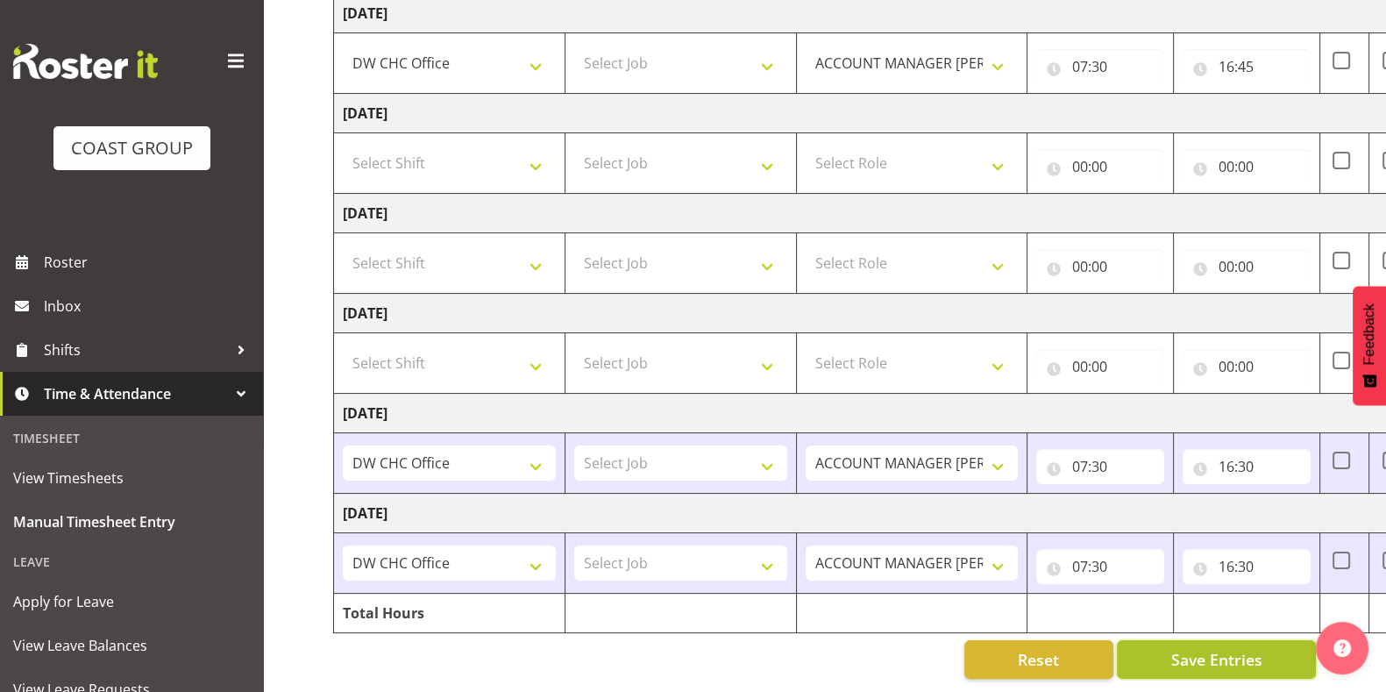
click at [1236, 648] on span "Save Entries" at bounding box center [1215, 659] width 91 height 23
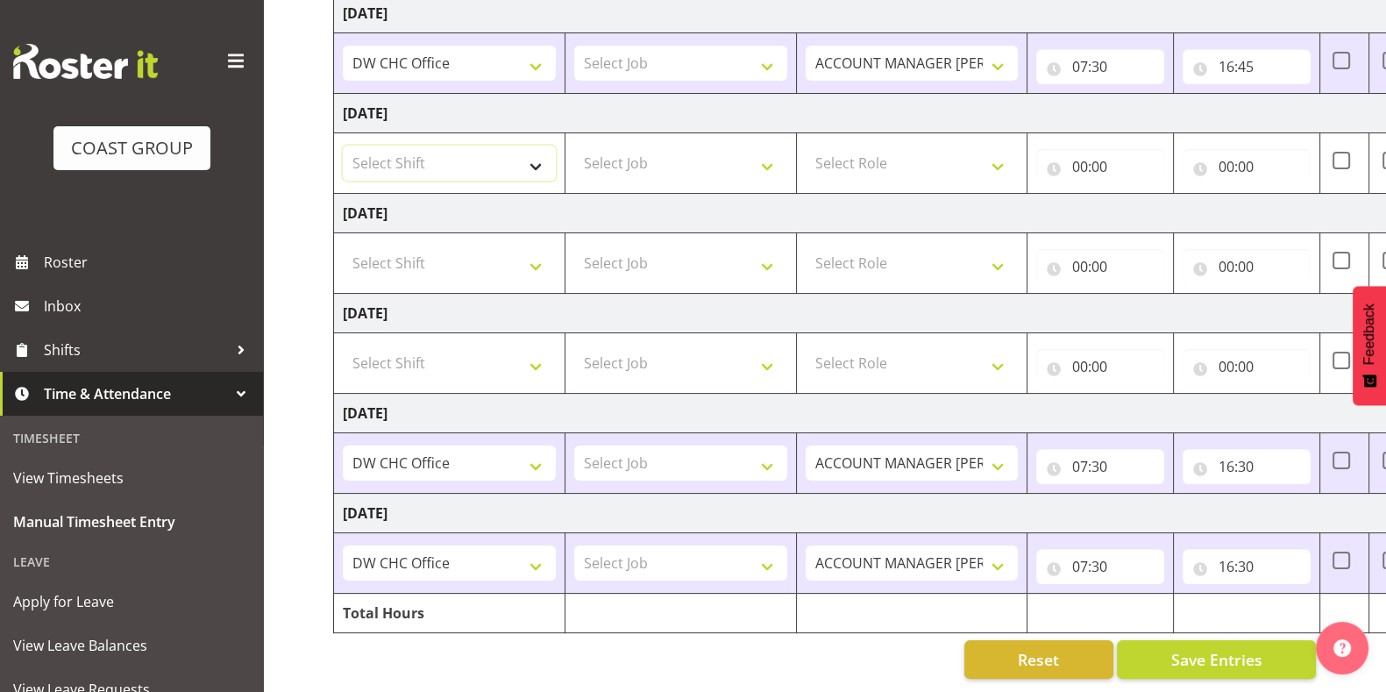
click at [530, 154] on select "Select Shift CHC SIGN ADMIN (LEAVE ALONE, DONT MAKE INACTIVE) DW CHC ARK WORK D…" at bounding box center [449, 163] width 213 height 35
select select "62215"
click at [343, 146] on select "Select Shift CHC SIGN ADMIN (LEAVE ALONE, DONT MAKE INACTIVE) DW CHC ARK WORK D…" at bounding box center [449, 163] width 213 height 35
click at [851, 155] on select "Select Role ACCOUNT MANAGER [PERSON_NAME]" at bounding box center [912, 163] width 213 height 35
select select "216"
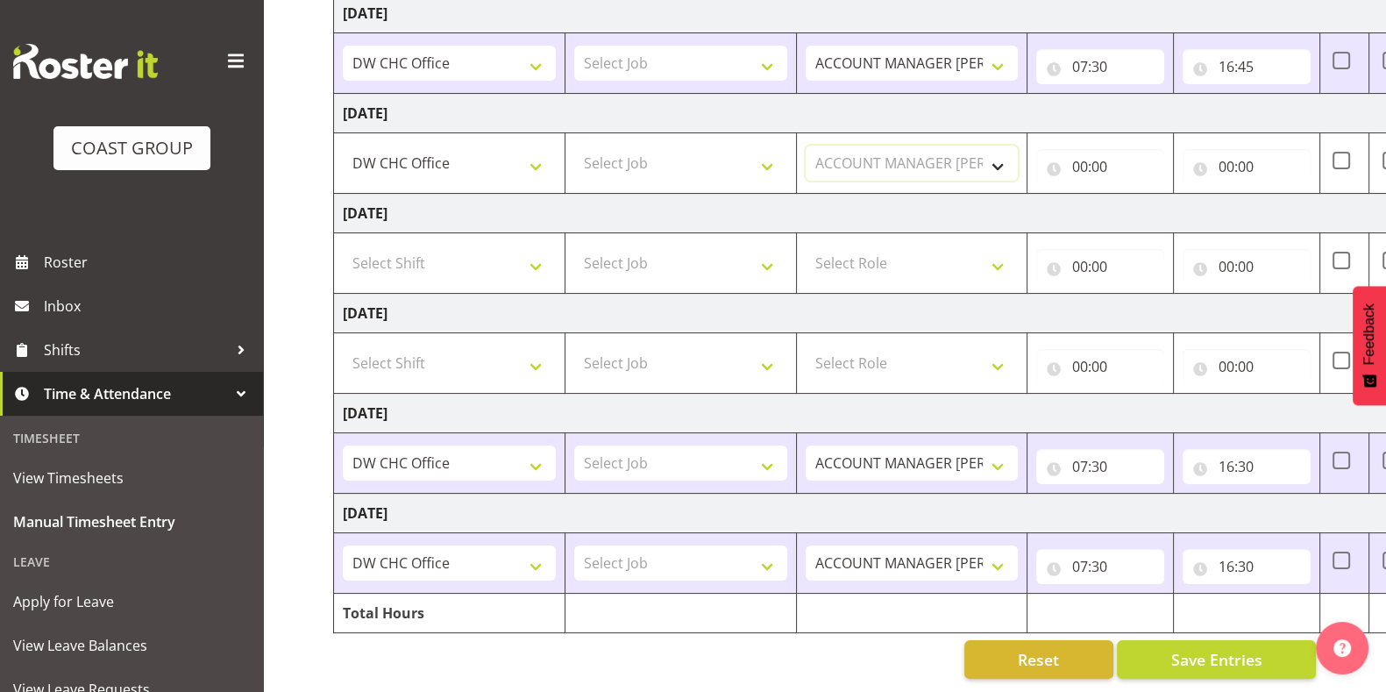
click at [806, 146] on select "Select Role ACCOUNT MANAGER [PERSON_NAME]" at bounding box center [912, 163] width 213 height 35
click at [1082, 153] on input "00:00" at bounding box center [1100, 166] width 128 height 35
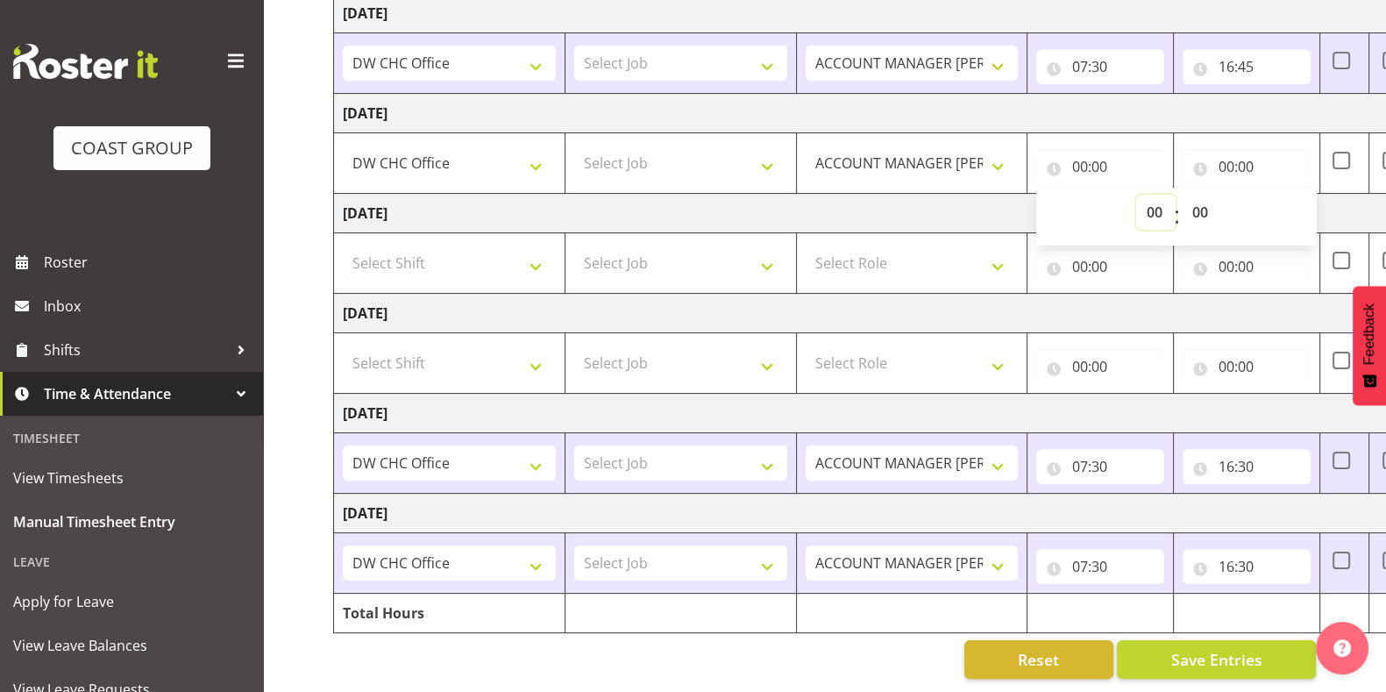
click at [1141, 195] on select "00 01 02 03 04 05 06 07 08 09 10 11 12 13 14 15 16 17 18 19 20 21 22 23" at bounding box center [1155, 212] width 39 height 35
select select "8"
click at [1136, 195] on select "00 01 02 03 04 05 06 07 08 09 10 11 12 13 14 15 16 17 18 19 20 21 22 23" at bounding box center [1155, 212] width 39 height 35
type input "08:00"
click at [1226, 149] on input "00:00" at bounding box center [1247, 166] width 128 height 35
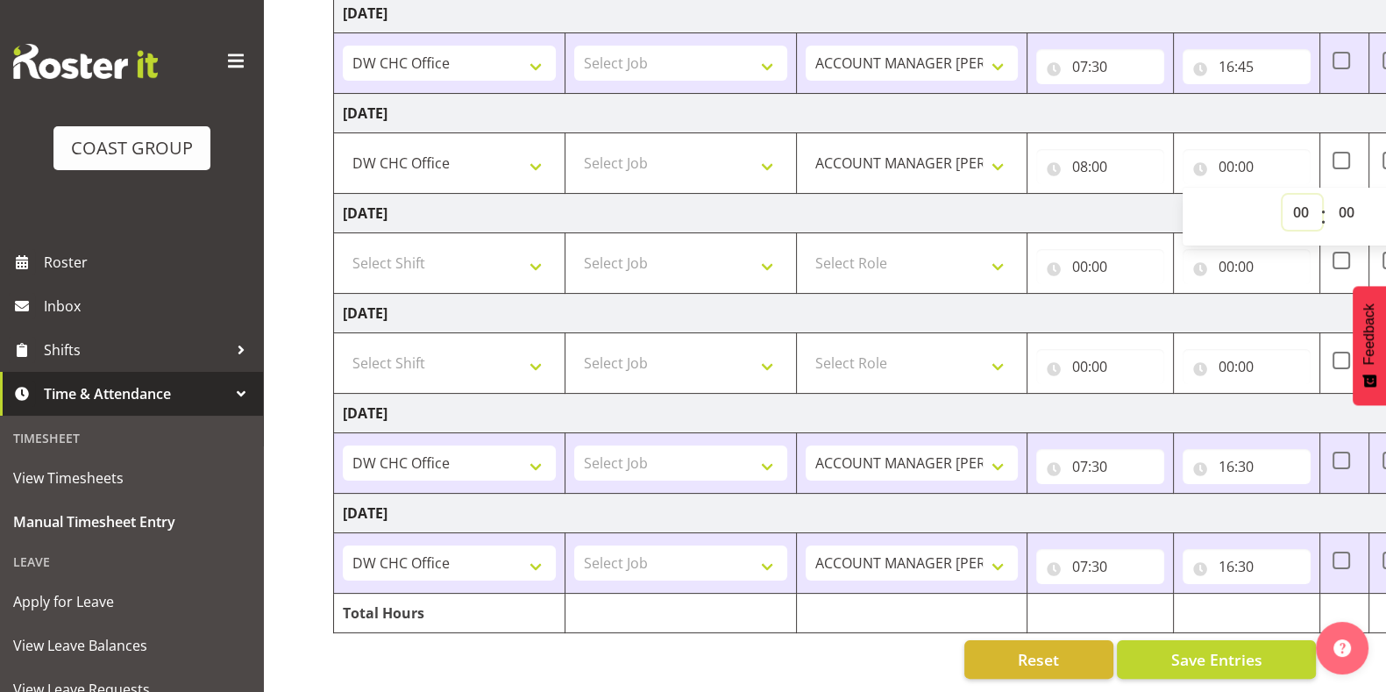
click at [1302, 195] on select "00 01 02 03 04 05 06 07 08 09 10 11 12 13 14 15 16 17 18 19 20 21 22 23" at bounding box center [1302, 212] width 39 height 35
select select "16"
click at [1283, 195] on select "00 01 02 03 04 05 06 07 08 09 10 11 12 13 14 15 16 17 18 19 20 21 22 23" at bounding box center [1302, 212] width 39 height 35
type input "16:00"
click at [1077, 194] on td "[DATE]" at bounding box center [947, 213] width 1226 height 39
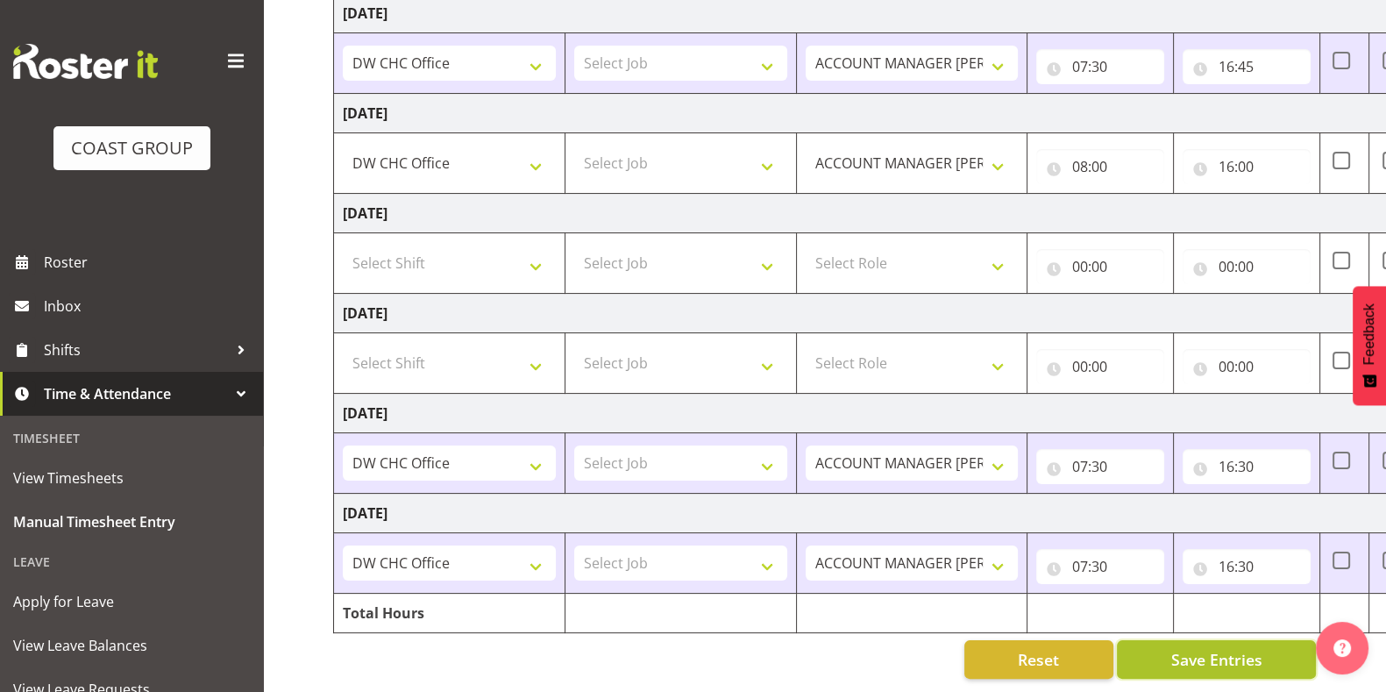
click at [1187, 648] on span "Save Entries" at bounding box center [1215, 659] width 91 height 23
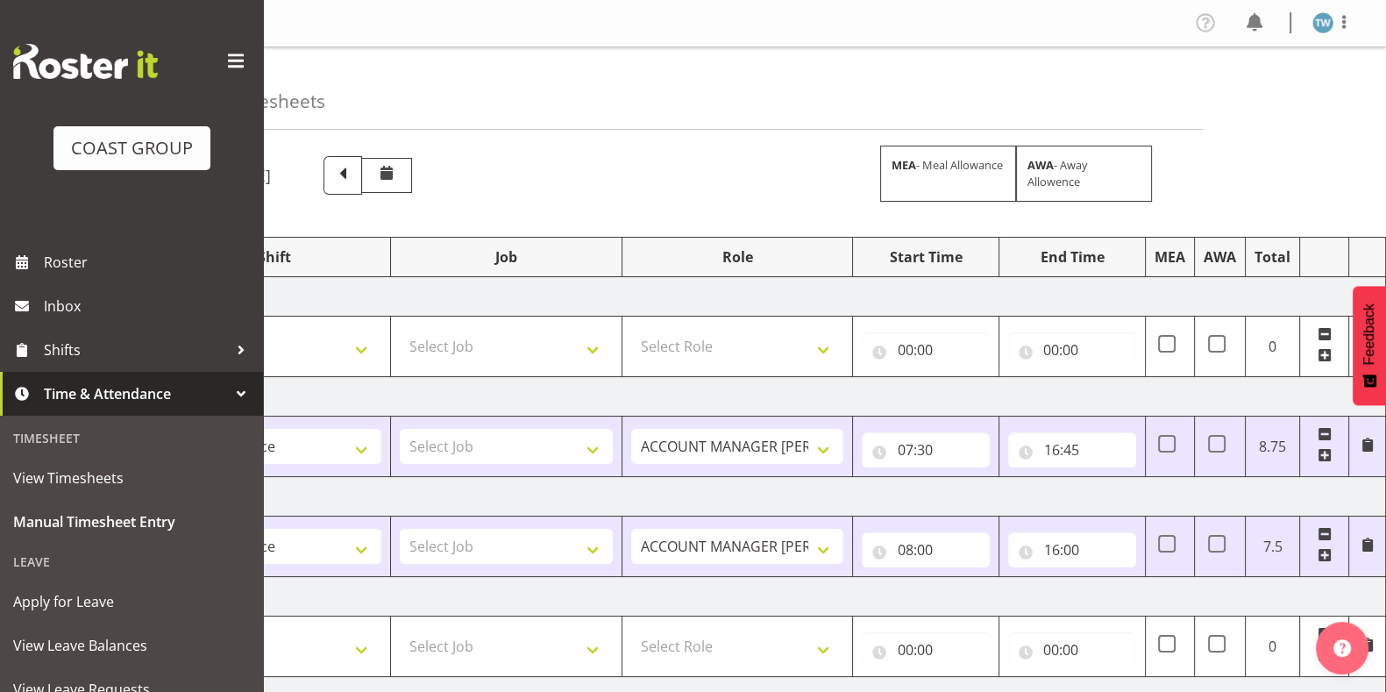
scroll to position [0, 0]
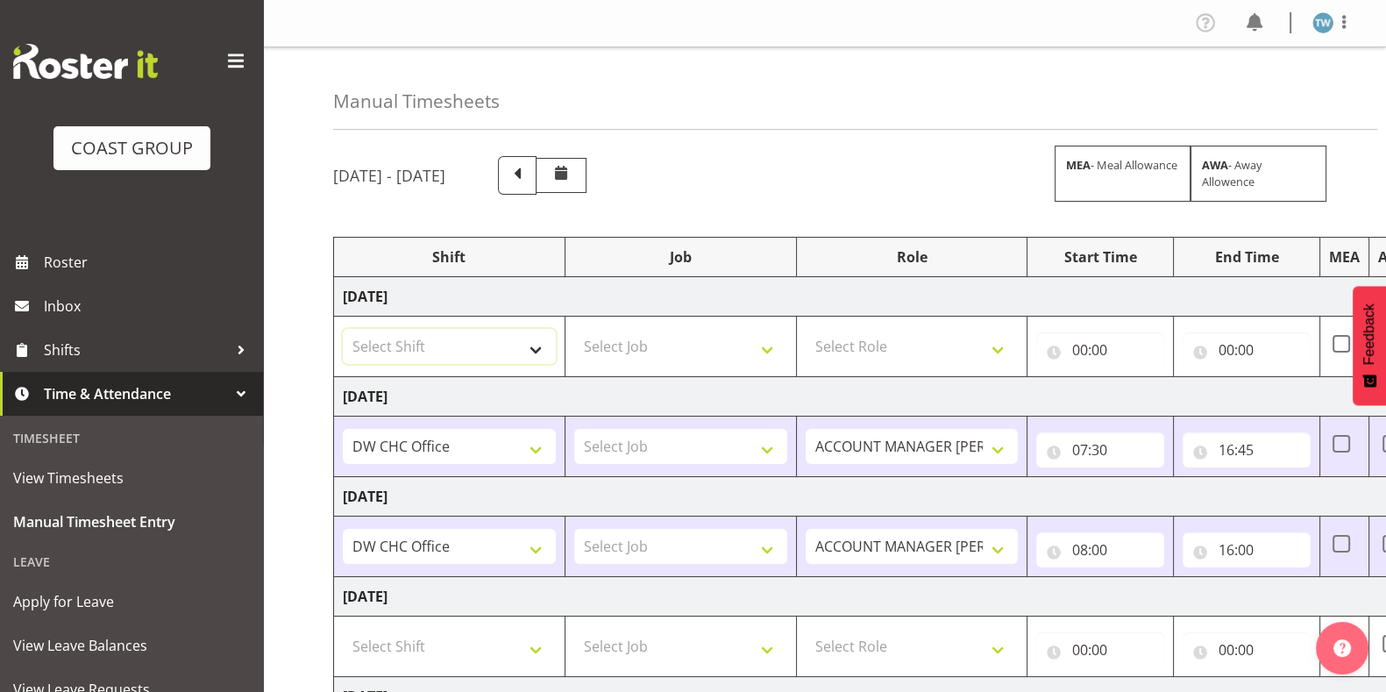
click at [424, 340] on select "Select Shift CHC SIGN ADMIN (LEAVE ALONE, DONT MAKE INACTIVE) DW CHC ARK WORK D…" at bounding box center [449, 346] width 213 height 35
select select "62215"
click at [343, 329] on select "Select Shift CHC SIGN ADMIN (LEAVE ALONE, DONT MAKE INACTIVE) DW CHC ARK WORK D…" at bounding box center [449, 346] width 213 height 35
click at [875, 338] on select "Select Role ACCOUNT MANAGER [PERSON_NAME]" at bounding box center [912, 346] width 213 height 35
select select "216"
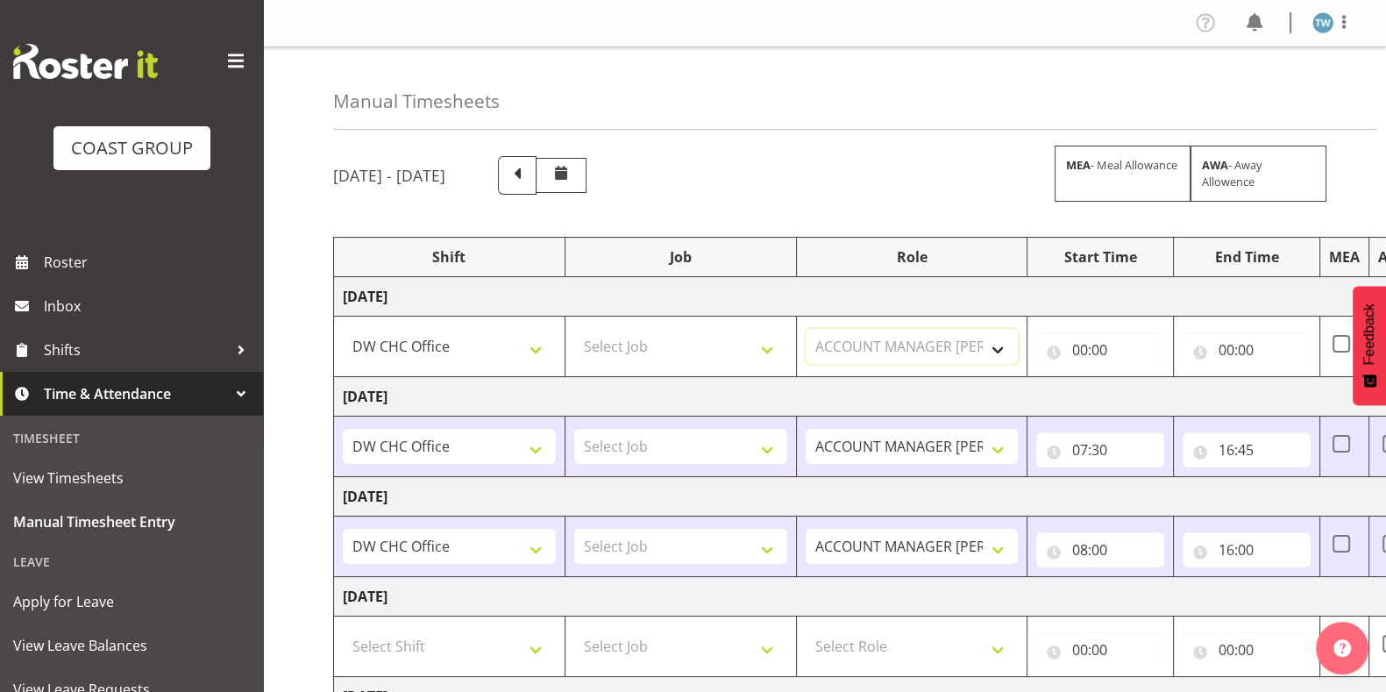
click at [806, 329] on select "Select Role ACCOUNT MANAGER [PERSON_NAME]" at bounding box center [912, 346] width 213 height 35
click at [1105, 341] on input "00:00" at bounding box center [1100, 349] width 128 height 35
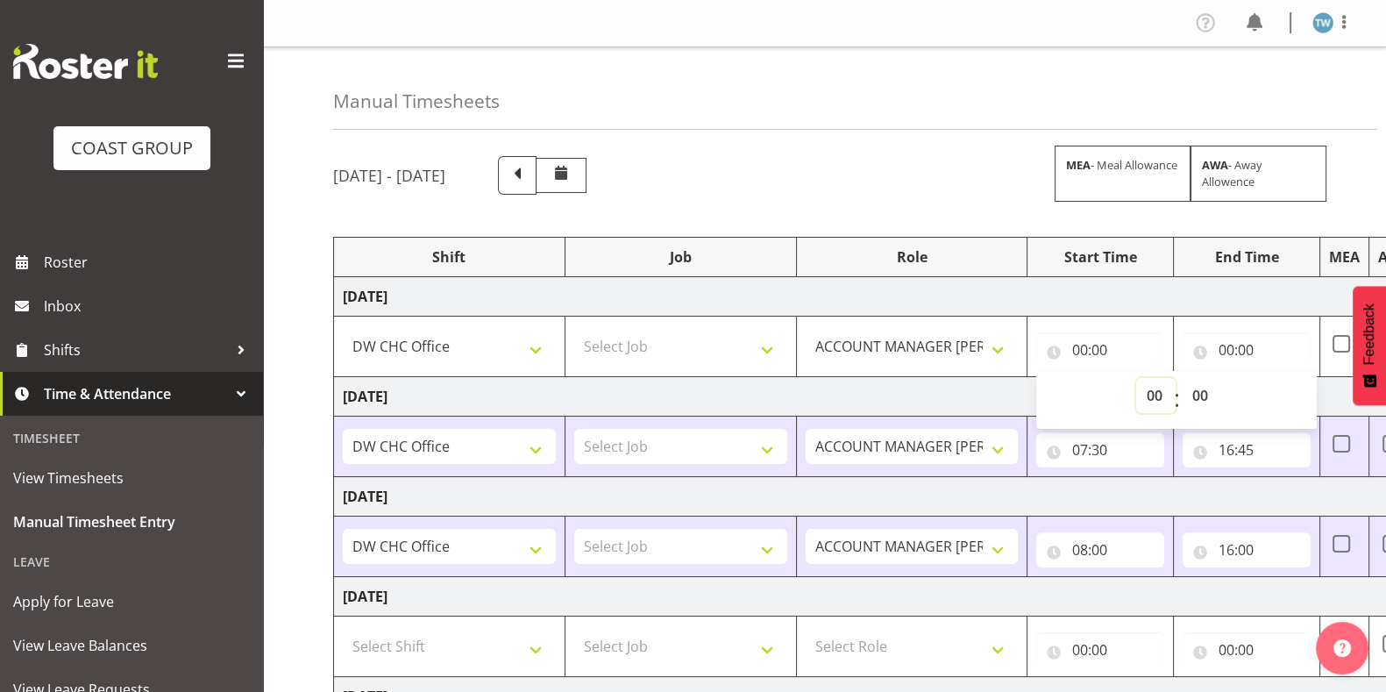
click at [1157, 396] on select "00 01 02 03 04 05 06 07 08 09 10 11 12 13 14 15 16 17 18 19 20 21 22 23" at bounding box center [1155, 395] width 39 height 35
select select "9"
click at [1136, 378] on select "00 01 02 03 04 05 06 07 08 09 10 11 12 13 14 15 16 17 18 19 20 21 22 23" at bounding box center [1155, 395] width 39 height 35
type input "09:00"
click at [1238, 325] on div "00:00 00 01 02 03 04 05 06 07 08 09 10 11 12 13 14 15 16 17 18 19 20 21 22 23 :…" at bounding box center [1247, 346] width 128 height 42
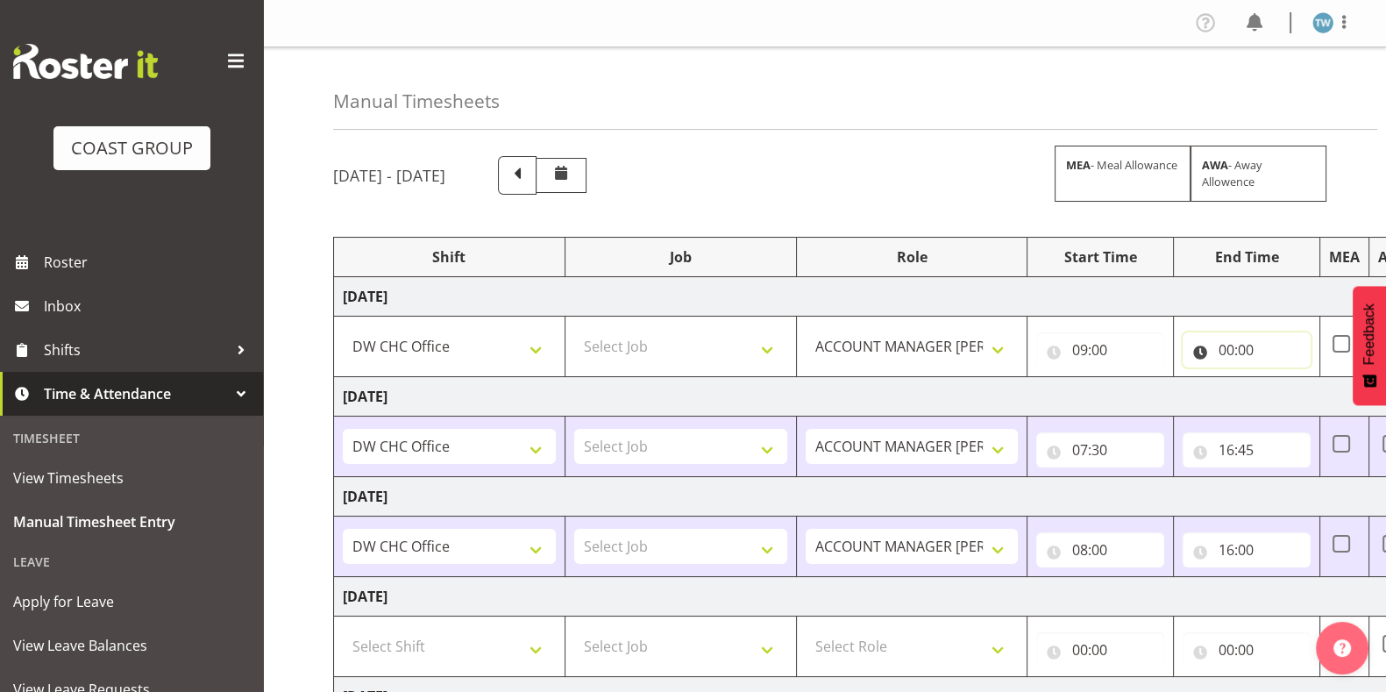
click at [1235, 347] on input "00:00" at bounding box center [1247, 349] width 128 height 35
click at [1300, 393] on select "00 01 02 03 04 05 06 07 08 09 10 11 12 13 14 15 16 17 18 19 20 21 22 23" at bounding box center [1302, 395] width 39 height 35
select select "15"
click at [1283, 378] on select "00 01 02 03 04 05 06 07 08 09 10 11 12 13 14 15 16 17 18 19 20 21 22 23" at bounding box center [1302, 395] width 39 height 35
type input "15:00"
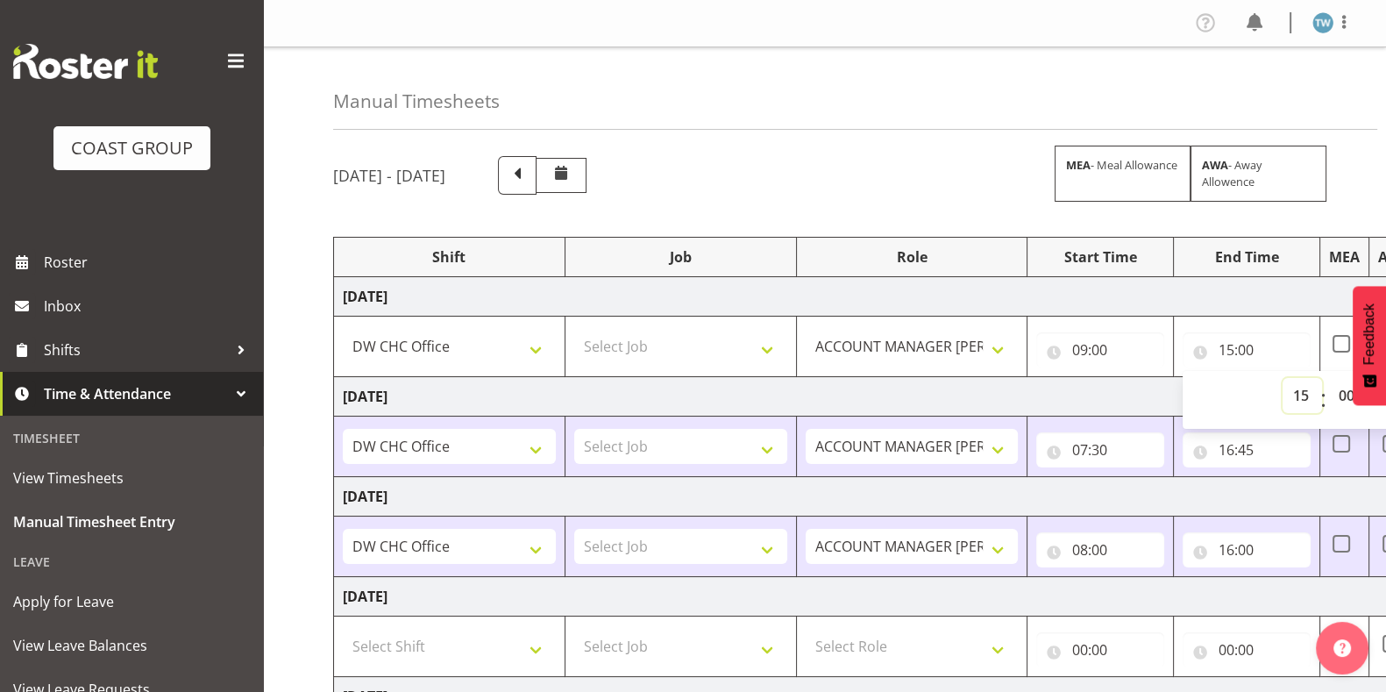
scroll to position [0, 174]
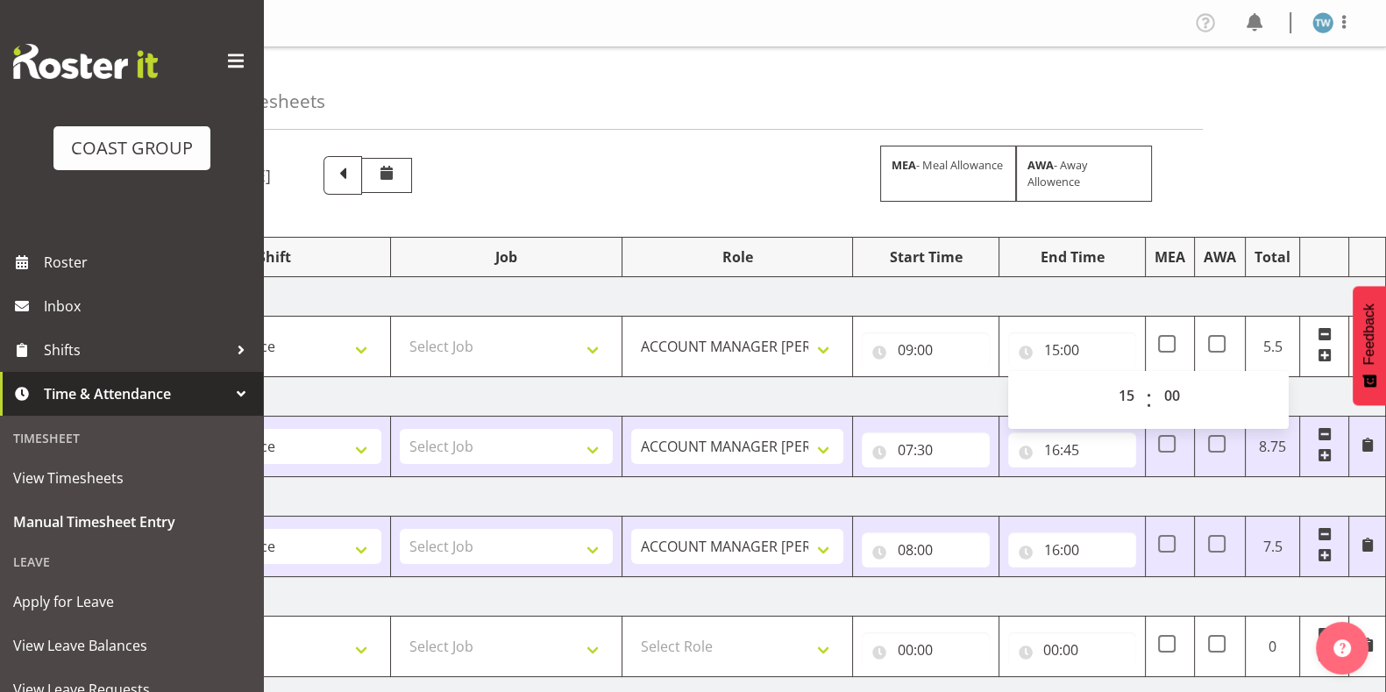
click at [1212, 292] on td "[DATE]" at bounding box center [773, 296] width 1226 height 39
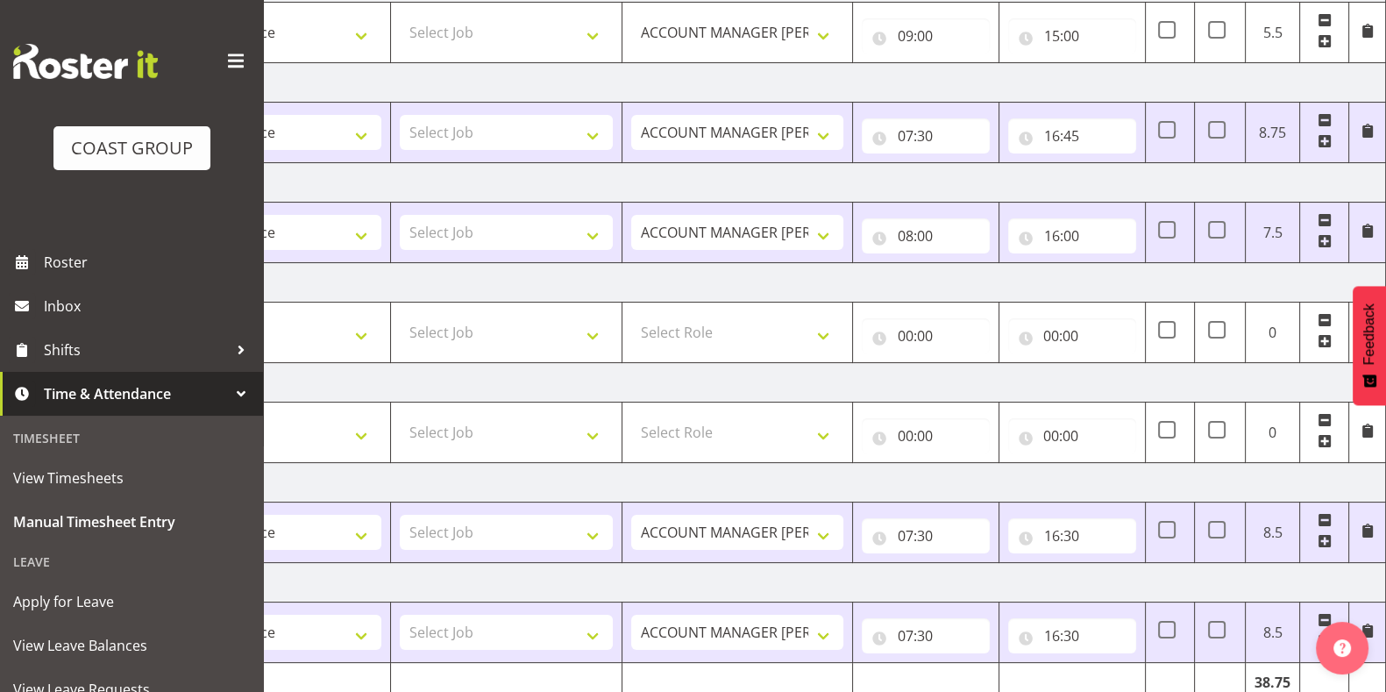
scroll to position [311, 0]
click at [1079, 37] on input "15:00" at bounding box center [1072, 38] width 128 height 35
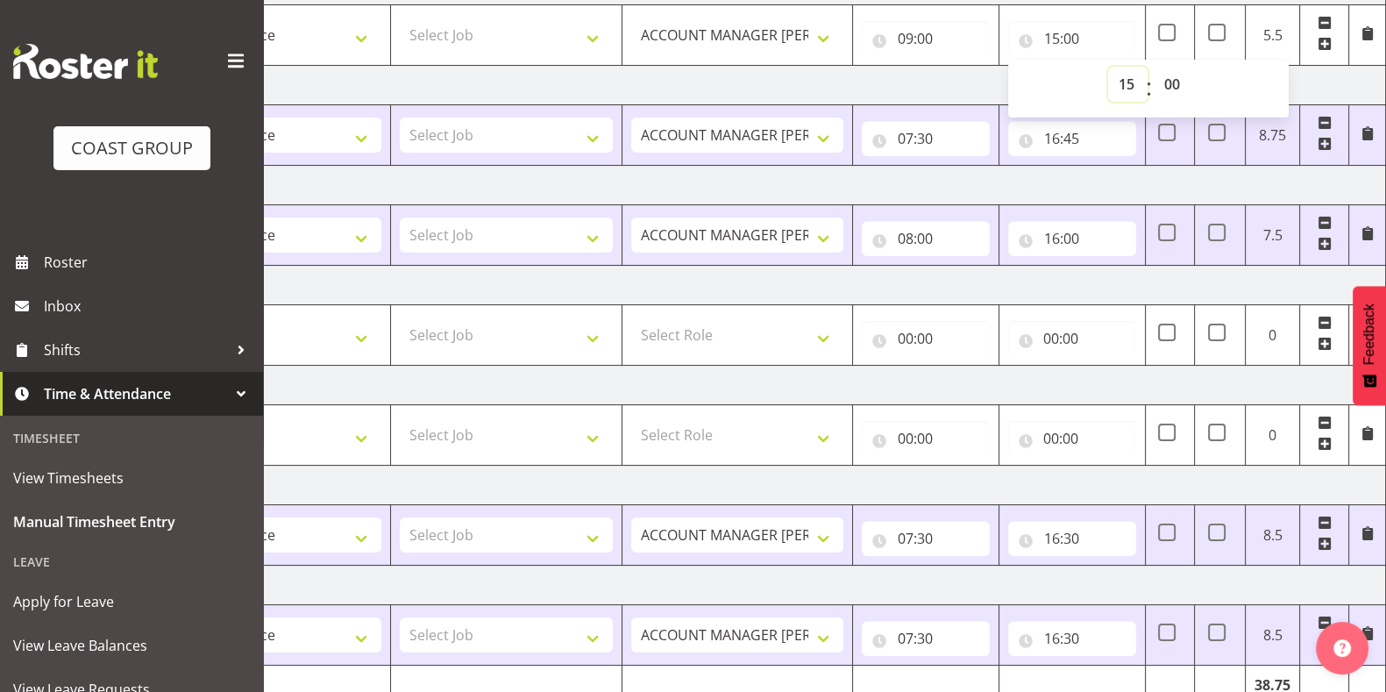
click at [1124, 89] on select "00 01 02 03 04 05 06 07 08 09 10 11 12 13 14 15 16 17 18 19 20 21 22 23" at bounding box center [1127, 84] width 39 height 35
select select "16"
click at [1108, 67] on select "00 01 02 03 04 05 06 07 08 09 10 11 12 13 14 15 16 17 18 19 20 21 22 23" at bounding box center [1127, 84] width 39 height 35
type input "16:00"
click at [877, 70] on td "[DATE]" at bounding box center [773, 85] width 1226 height 39
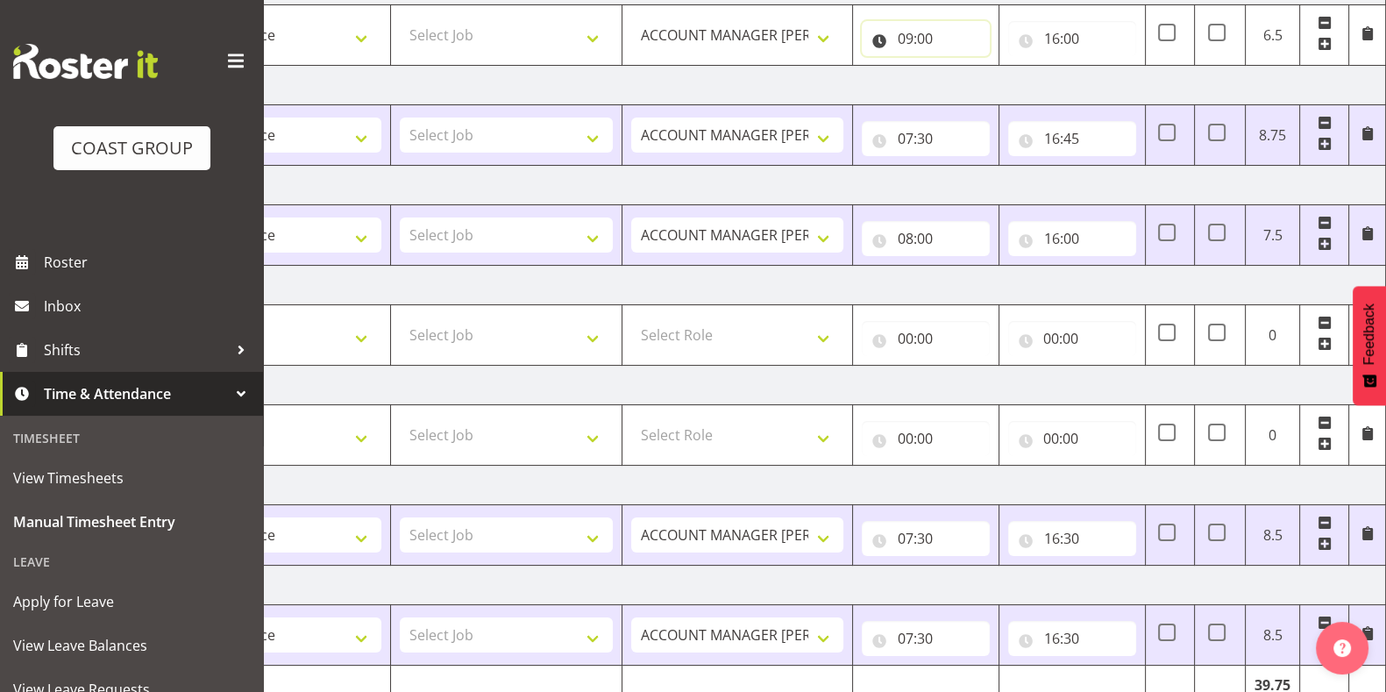
click at [909, 37] on input "09:00" at bounding box center [926, 38] width 128 height 35
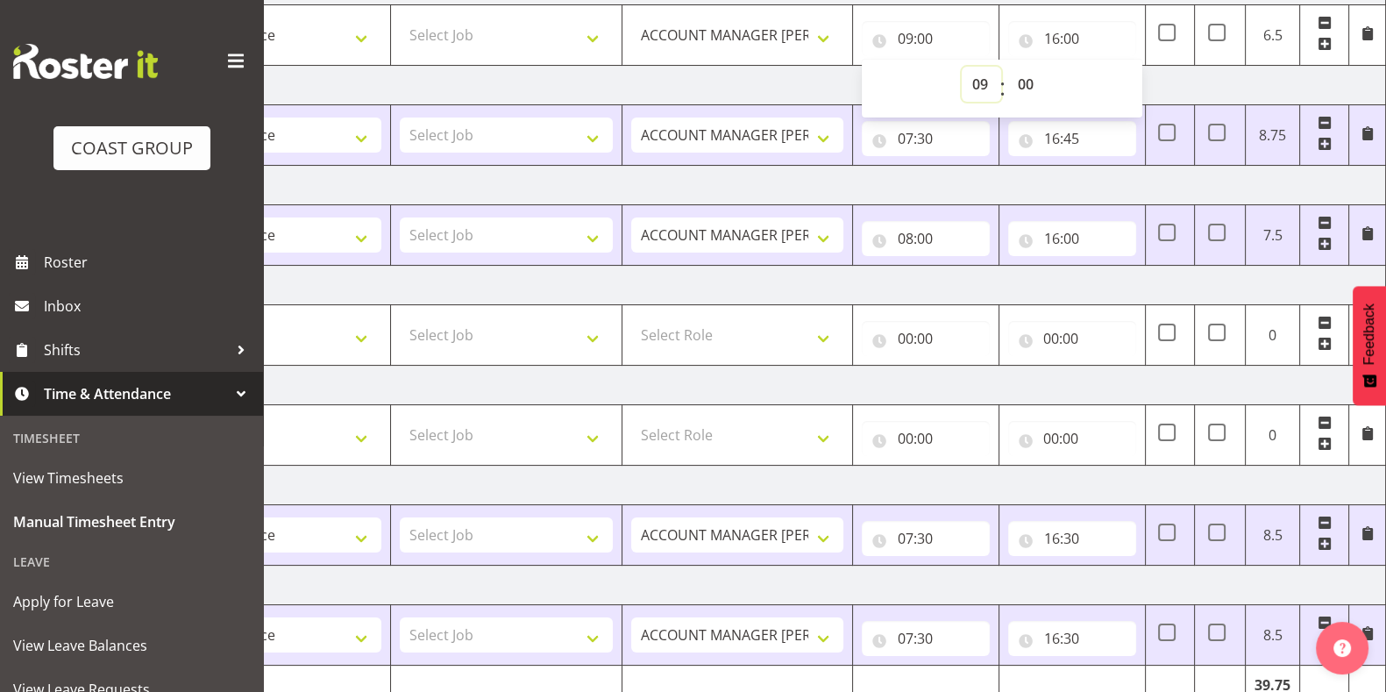
click at [982, 75] on select "00 01 02 03 04 05 06 07 08 09 10 11 12 13 14 15 16 17 18 19 20 21 22 23" at bounding box center [981, 84] width 39 height 35
select select "8"
click at [962, 67] on select "00 01 02 03 04 05 06 07 08 09 10 11 12 13 14 15 16 17 18 19 20 21 22 23" at bounding box center [981, 84] width 39 height 35
type input "08:00"
click at [1021, 78] on select "00 01 02 03 04 05 06 07 08 09 10 11 12 13 14 15 16 17 18 19 20 21 22 23 24 25 2…" at bounding box center [1026, 84] width 39 height 35
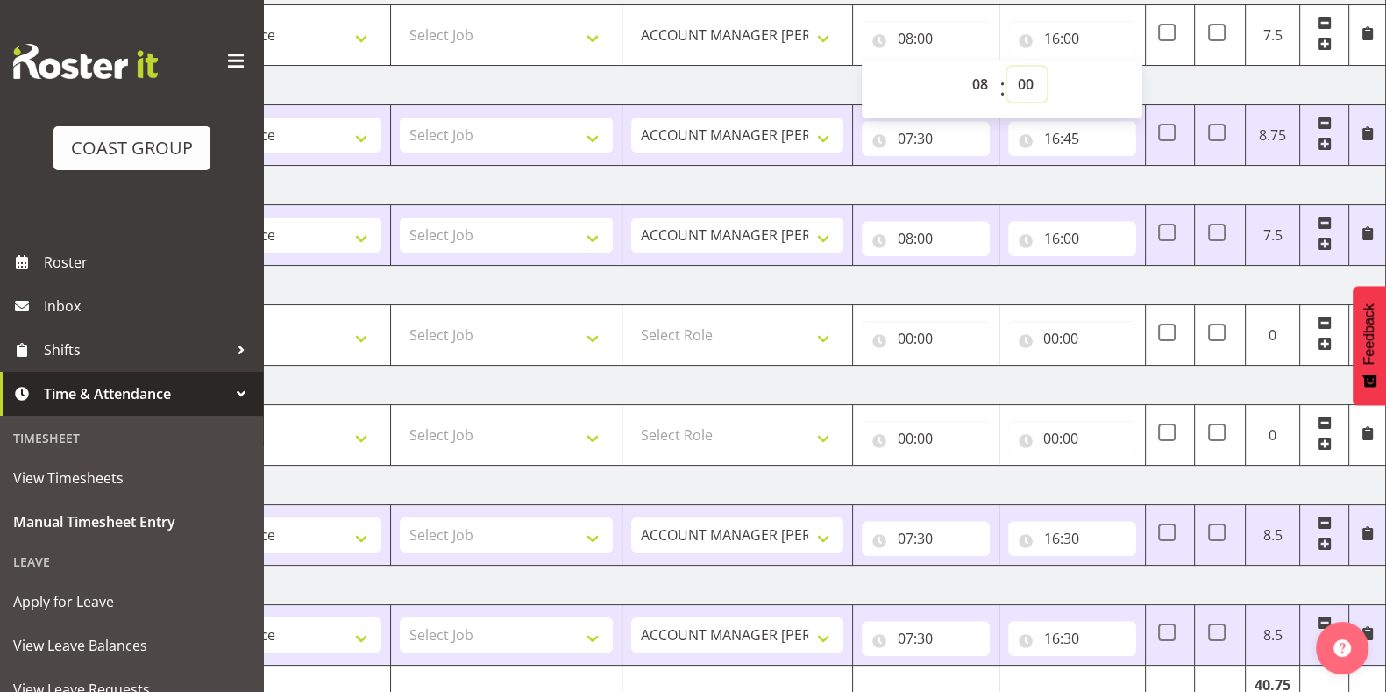
select select "30"
click at [1007, 67] on select "00 01 02 03 04 05 06 07 08 09 10 11 12 13 14 15 16 17 18 19 20 21 22 23 24 25 2…" at bounding box center [1026, 84] width 39 height 35
type input "08:30"
click at [1184, 81] on td "[DATE]" at bounding box center [773, 85] width 1226 height 39
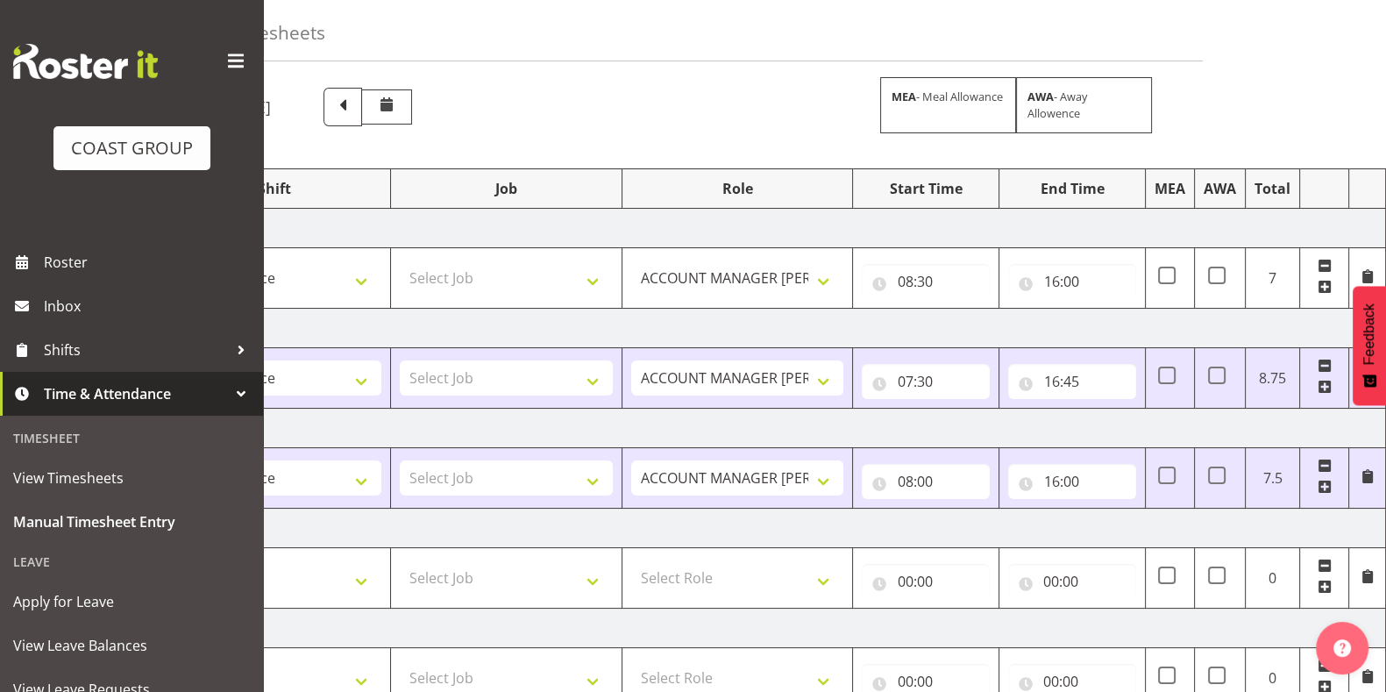
scroll to position [0, 0]
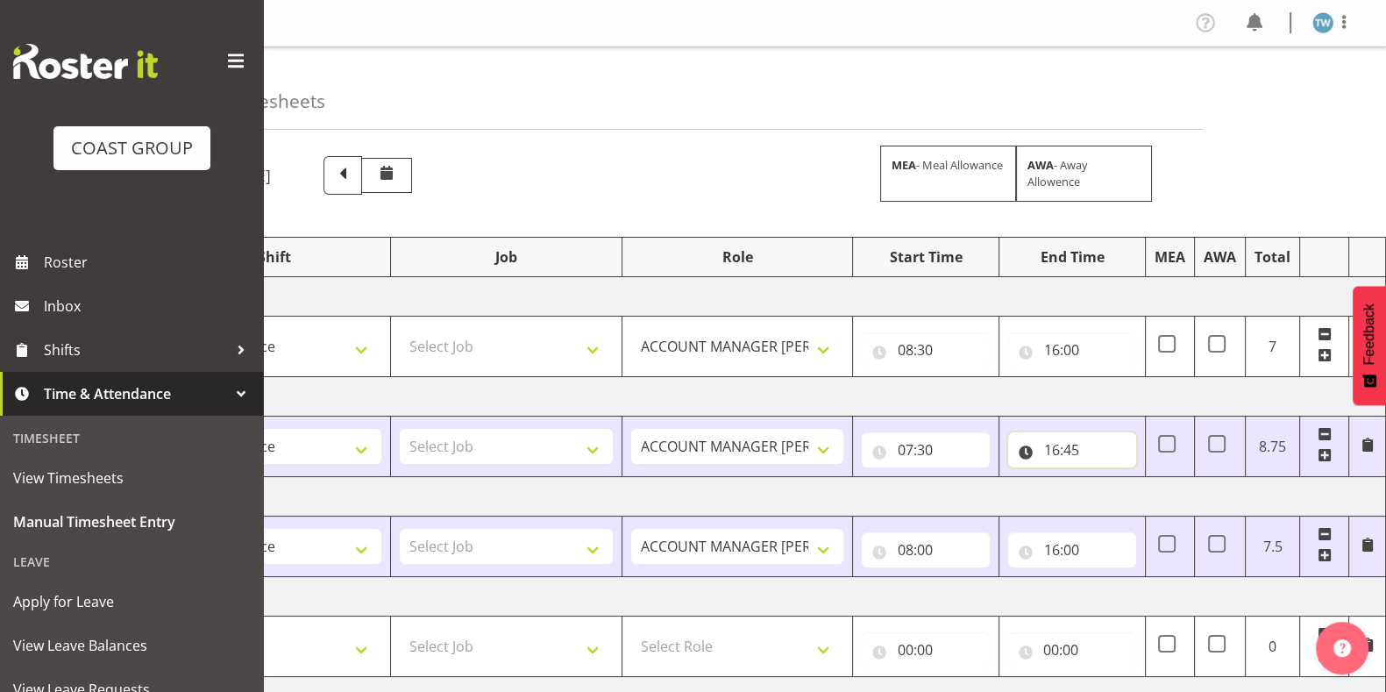
click at [1068, 450] on input "16:45" at bounding box center [1072, 449] width 128 height 35
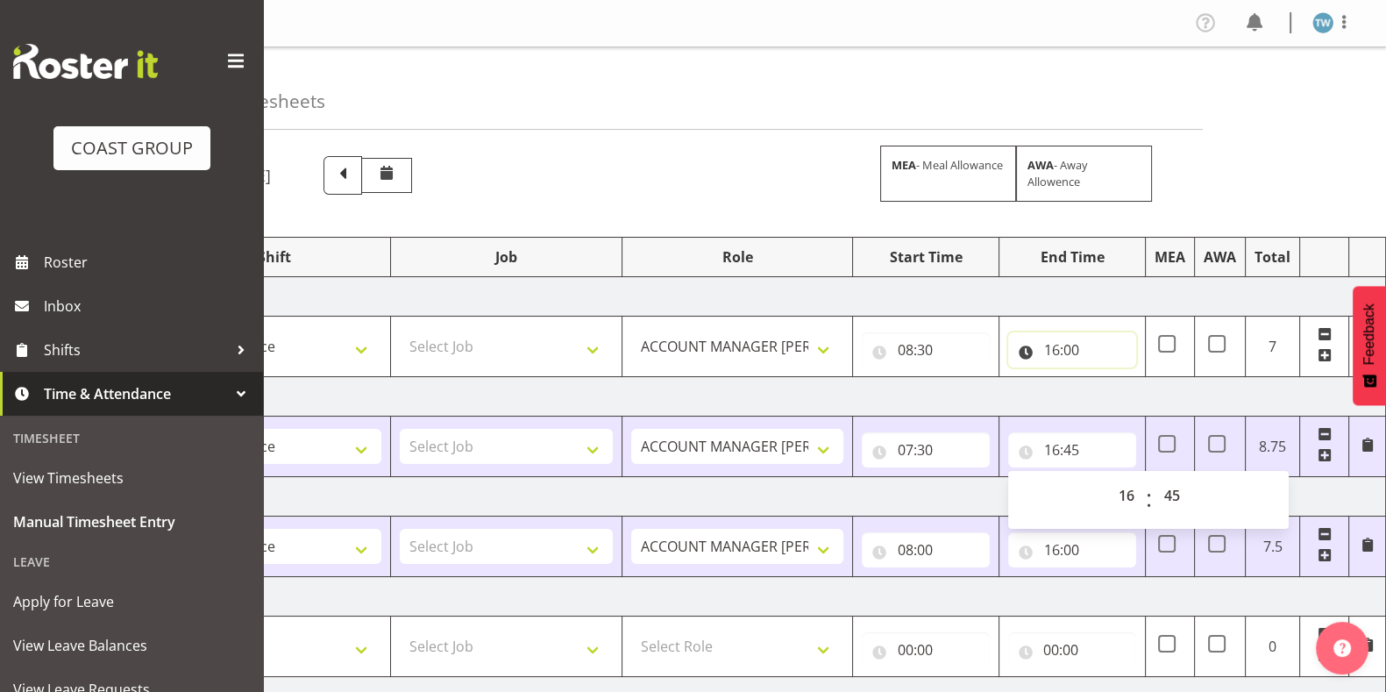
click at [1067, 344] on input "16:00" at bounding box center [1072, 349] width 128 height 35
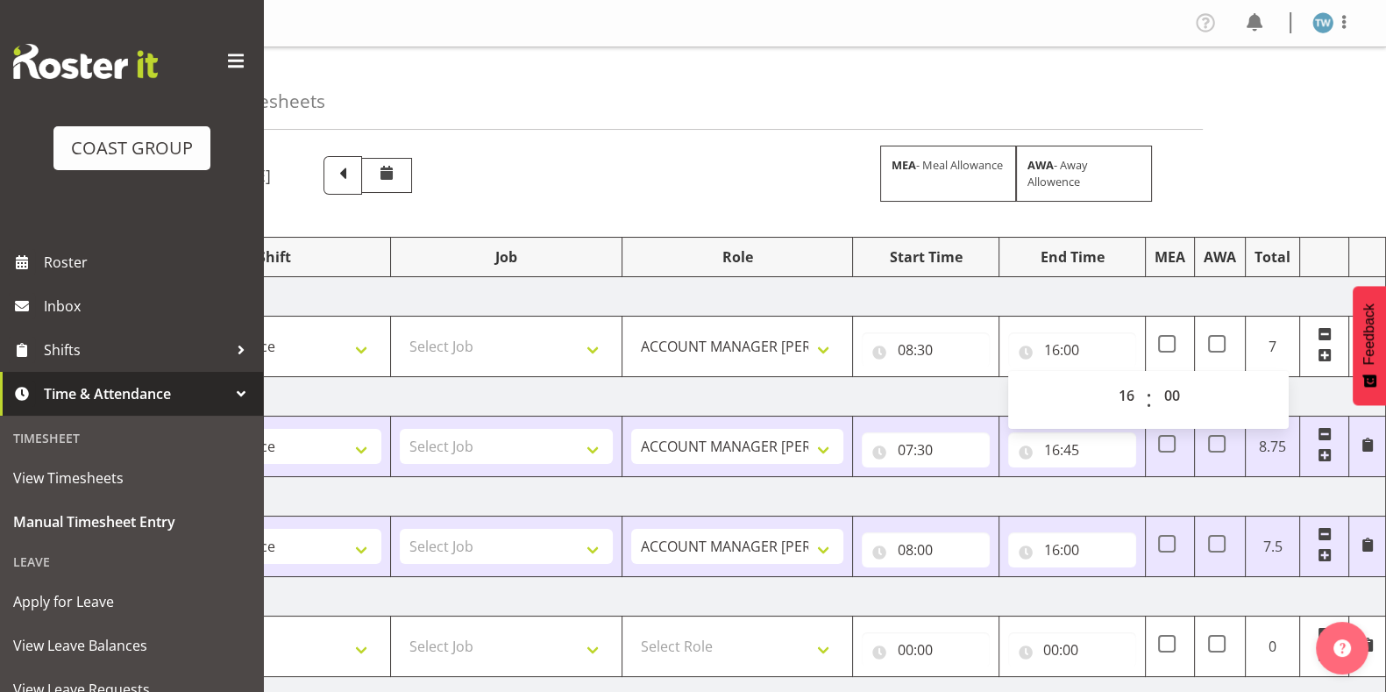
click at [962, 396] on td "[DATE]" at bounding box center [773, 396] width 1226 height 39
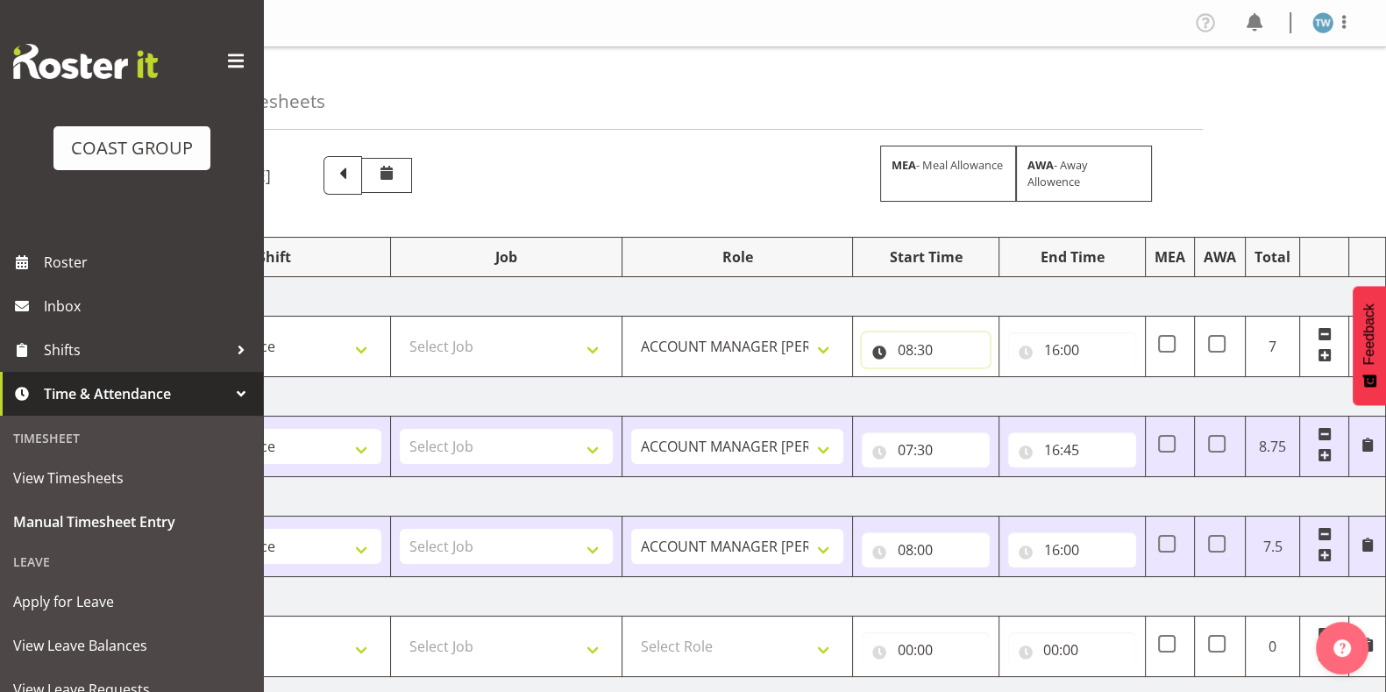
click at [912, 345] on input "08:30" at bounding box center [926, 349] width 128 height 35
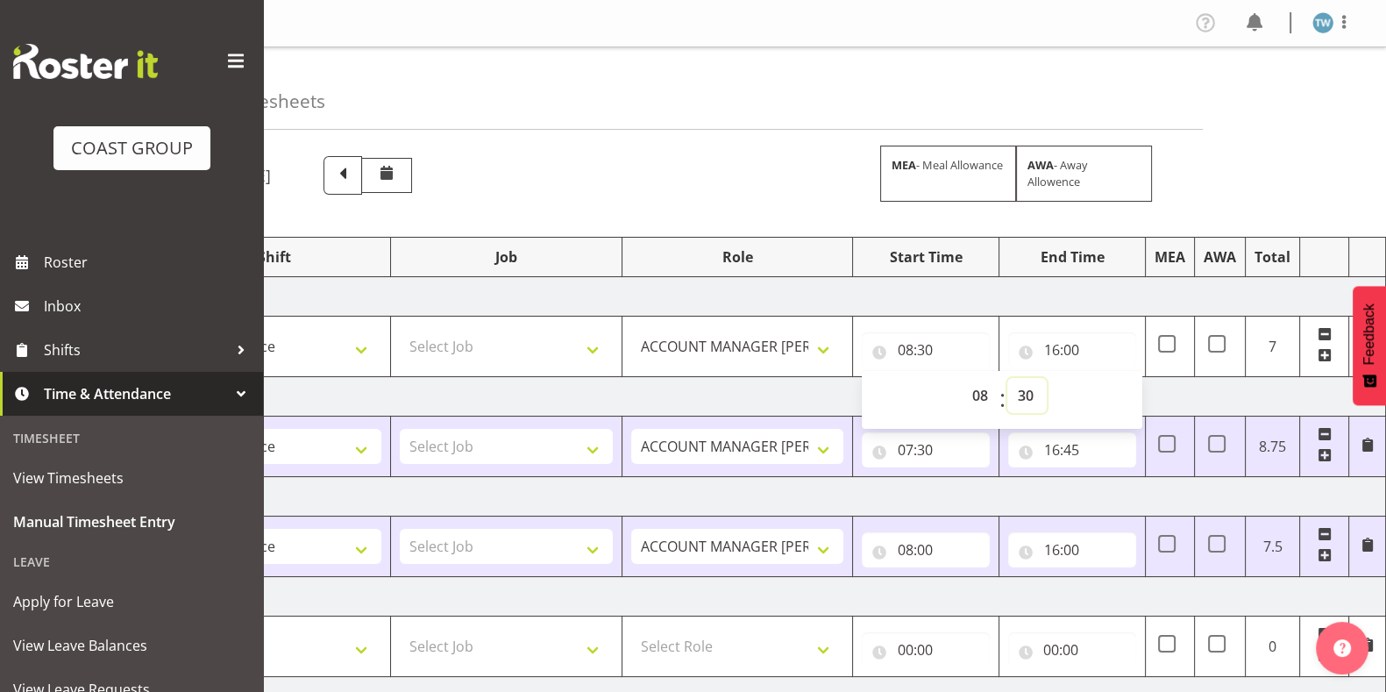
click at [1023, 395] on select "00 01 02 03 04 05 06 07 08 09 10 11 12 13 14 15 16 17 18 19 20 21 22 23 24 25 2…" at bounding box center [1026, 395] width 39 height 35
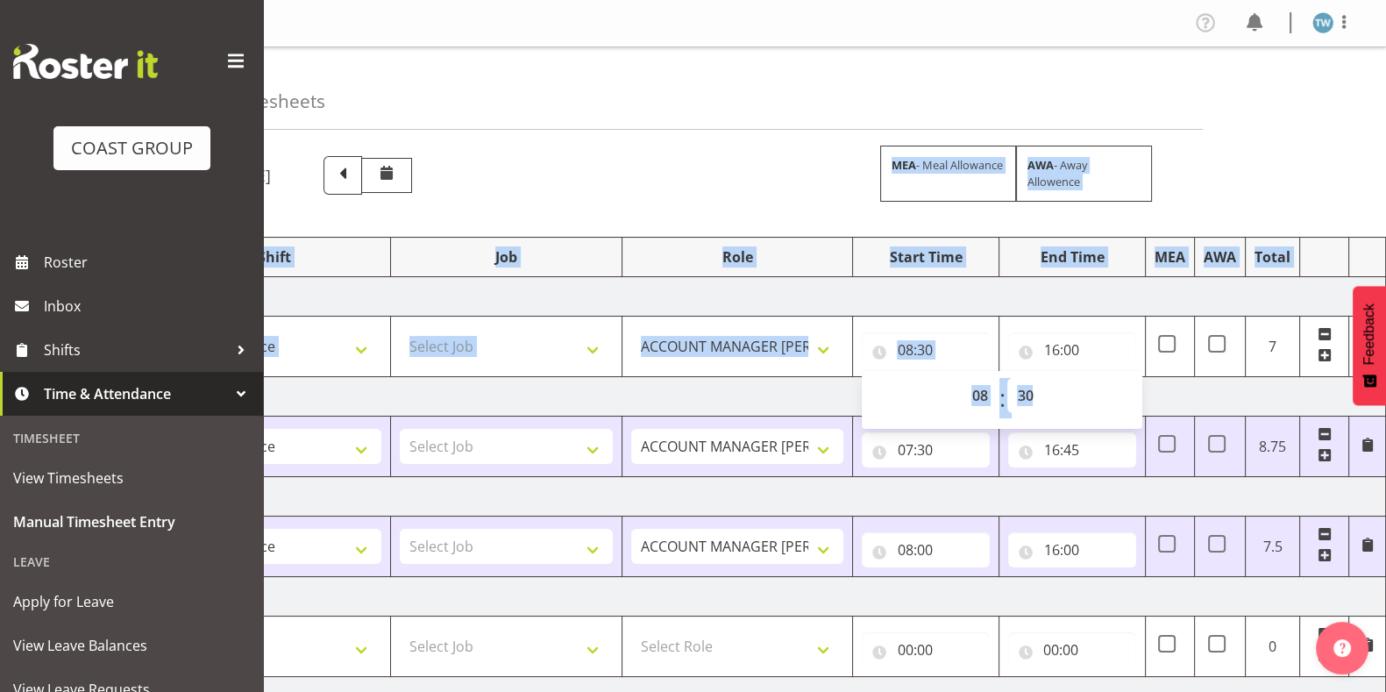
drag, startPoint x: 792, startPoint y: 167, endPoint x: 1063, endPoint y: 341, distance: 322.9
click at [1063, 341] on div "[DATE] - [DATE] MEA - Meal Allowance AWA - Away Allowence Shift Job Role Start …" at bounding box center [685, 609] width 1053 height 932
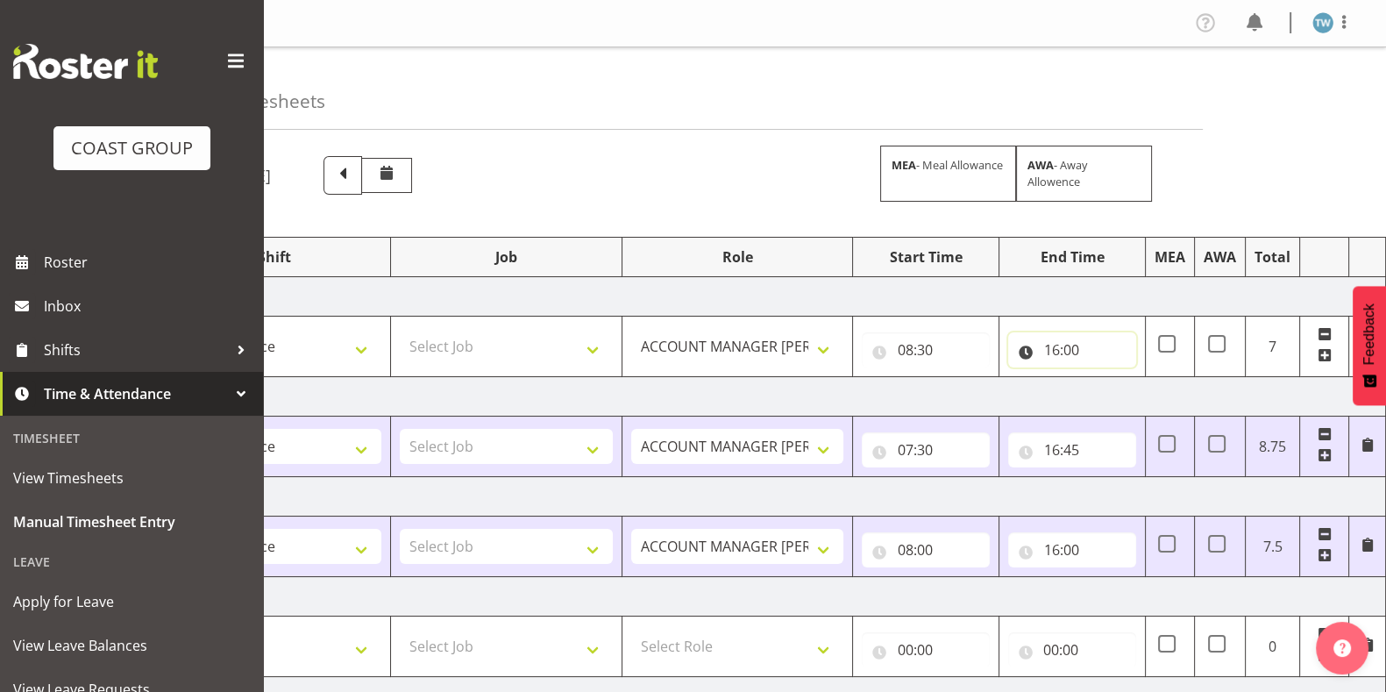
click at [1063, 341] on input "16:00" at bounding box center [1072, 349] width 128 height 35
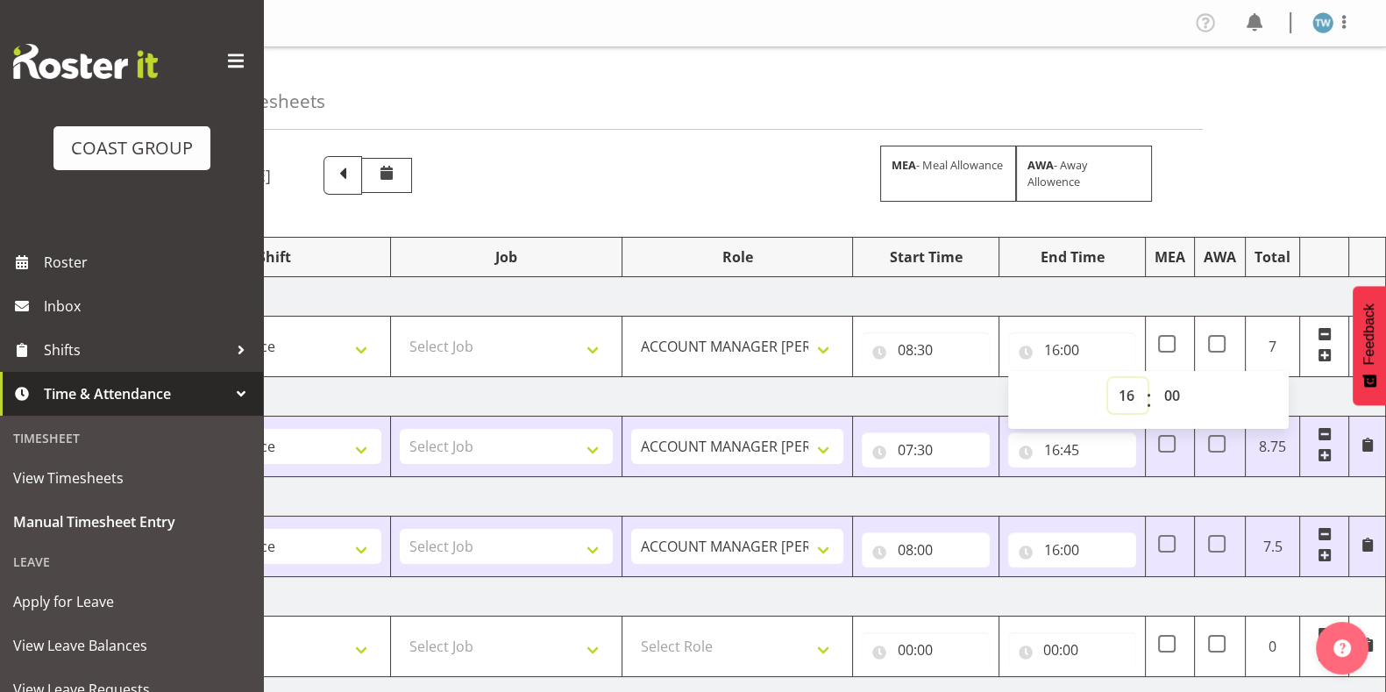
click at [1129, 392] on select "00 01 02 03 04 05 06 07 08 09 10 11 12 13 14 15 16 17 18 19 20 21 22 23" at bounding box center [1127, 395] width 39 height 35
select select "15"
click at [1108, 378] on select "00 01 02 03 04 05 06 07 08 09 10 11 12 13 14 15 16 17 18 19 20 21 22 23" at bounding box center [1127, 395] width 39 height 35
type input "15:00"
click at [1176, 381] on select "00 01 02 03 04 05 06 07 08 09 10 11 12 13 14 15 16 17 18 19 20 21 22 23 24 25 2…" at bounding box center [1173, 395] width 39 height 35
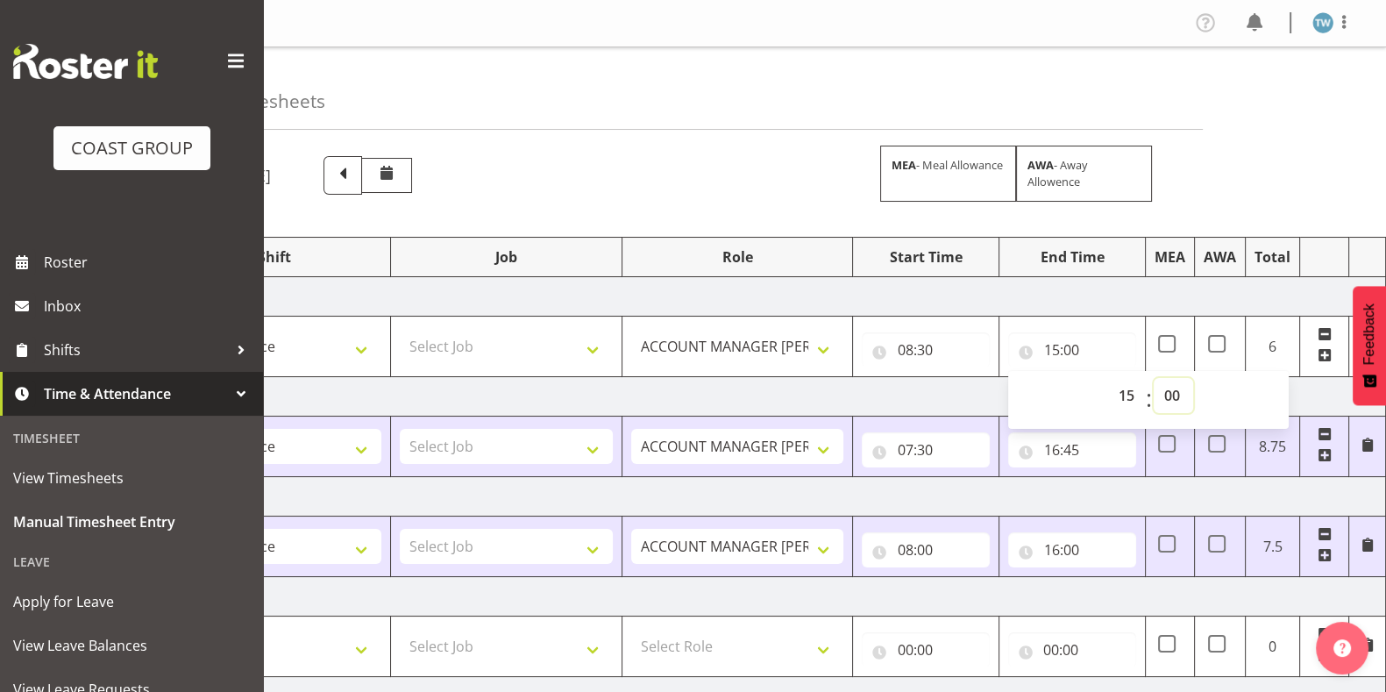
select select "45"
click at [1154, 378] on select "00 01 02 03 04 05 06 07 08 09 10 11 12 13 14 15 16 17 18 19 20 21 22 23 24 25 2…" at bounding box center [1173, 395] width 39 height 35
type input "15:45"
click at [1075, 291] on td "[DATE]" at bounding box center [773, 296] width 1226 height 39
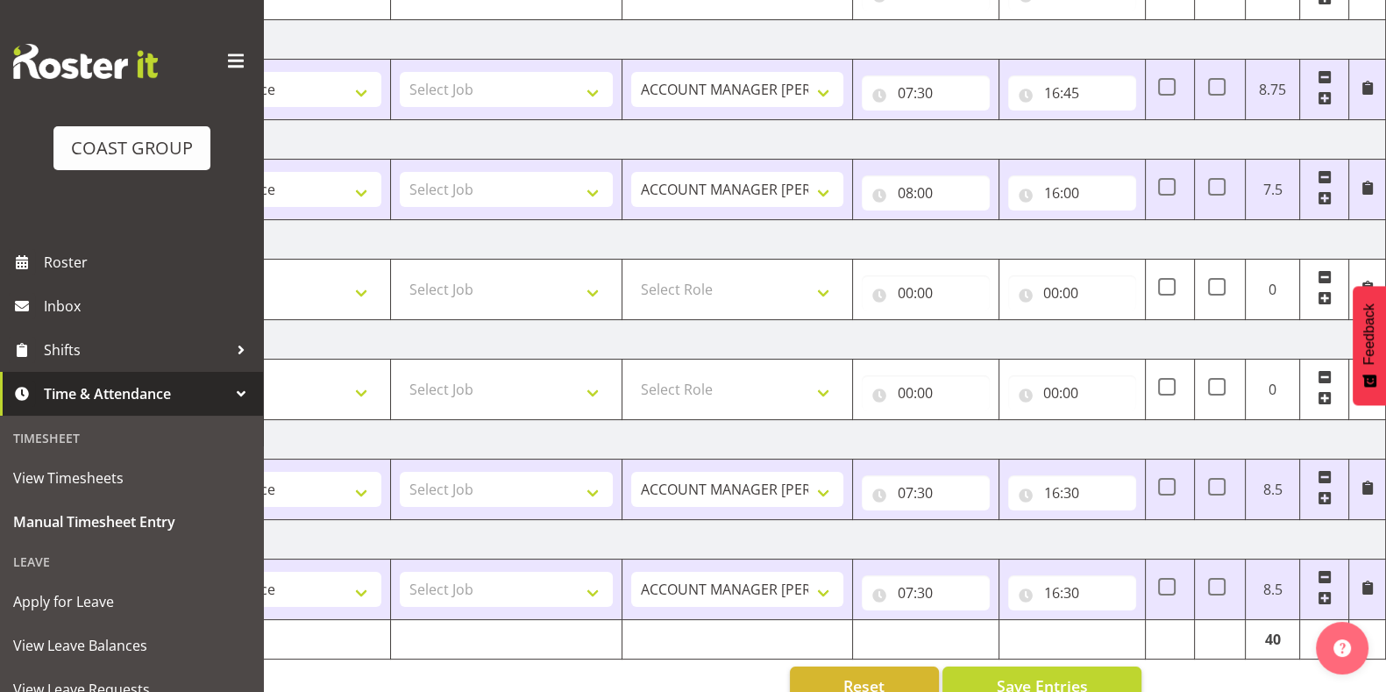
scroll to position [397, 0]
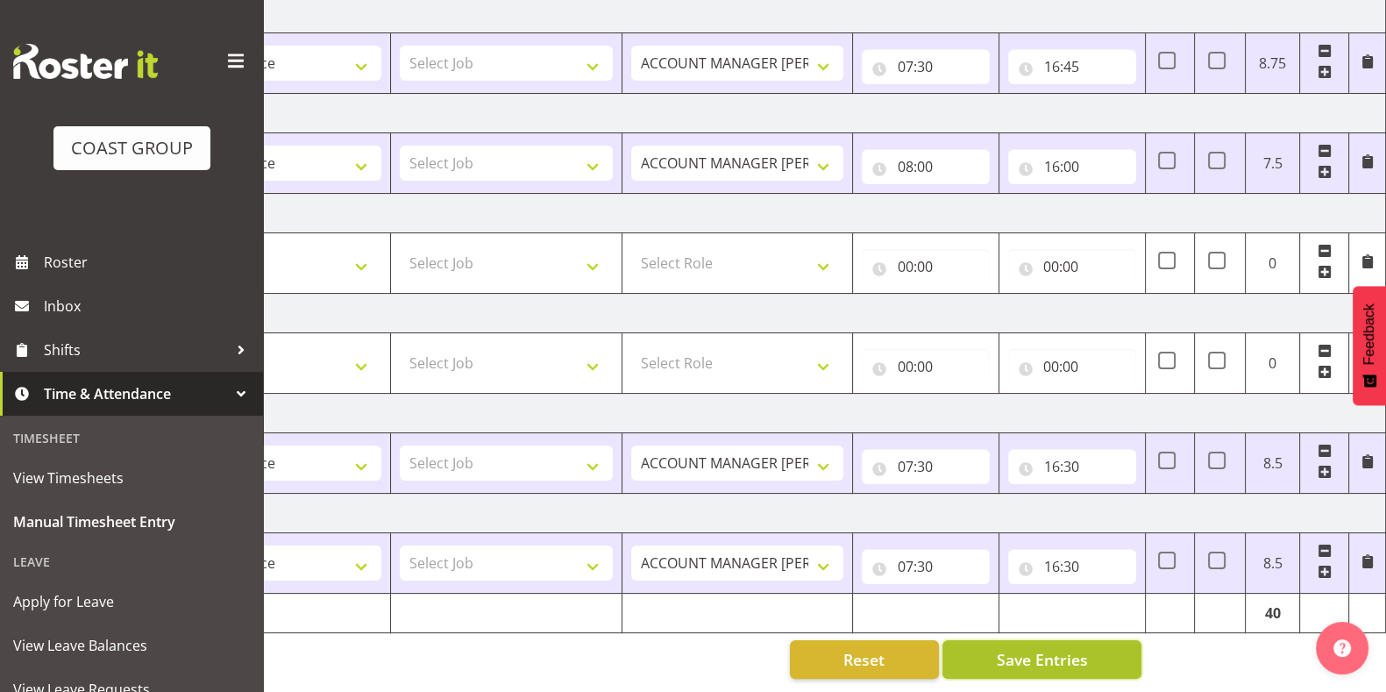
click at [1015, 648] on span "Save Entries" at bounding box center [1041, 659] width 91 height 23
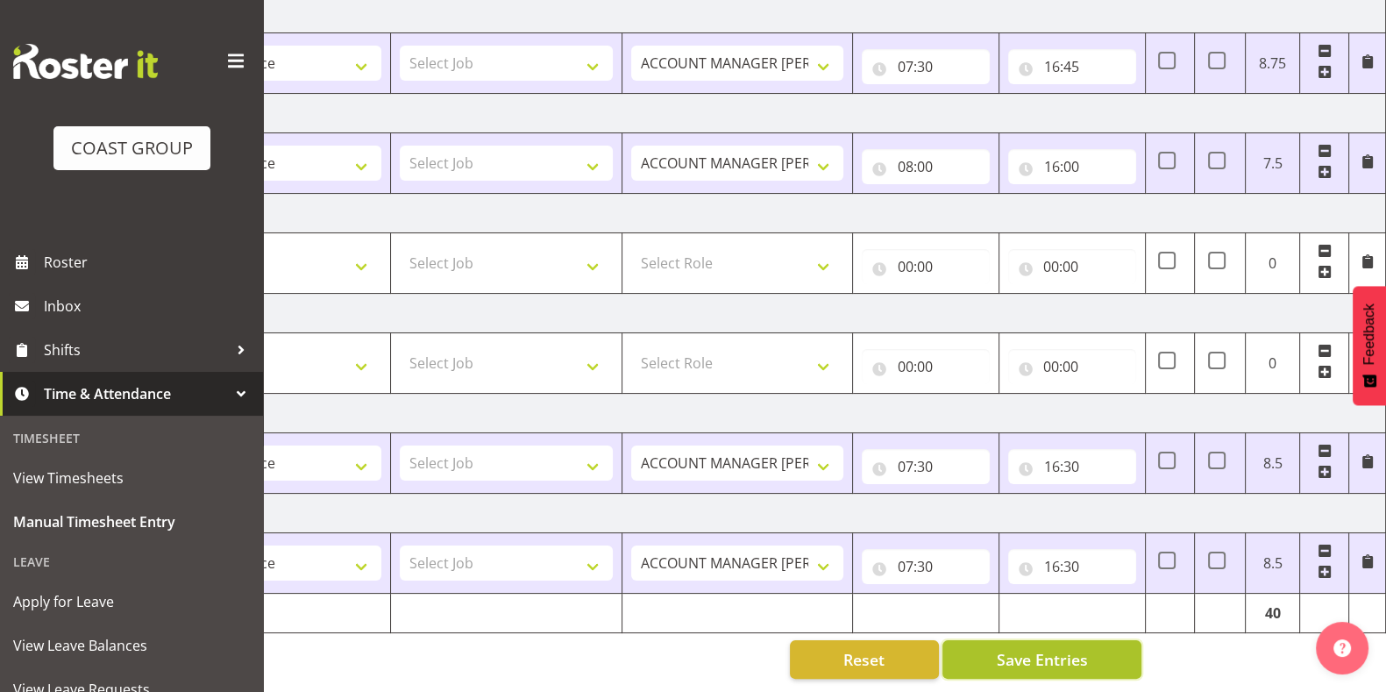
click at [1027, 648] on span "Save Entries" at bounding box center [1041, 659] width 91 height 23
